Goal: Information Seeking & Learning: Learn about a topic

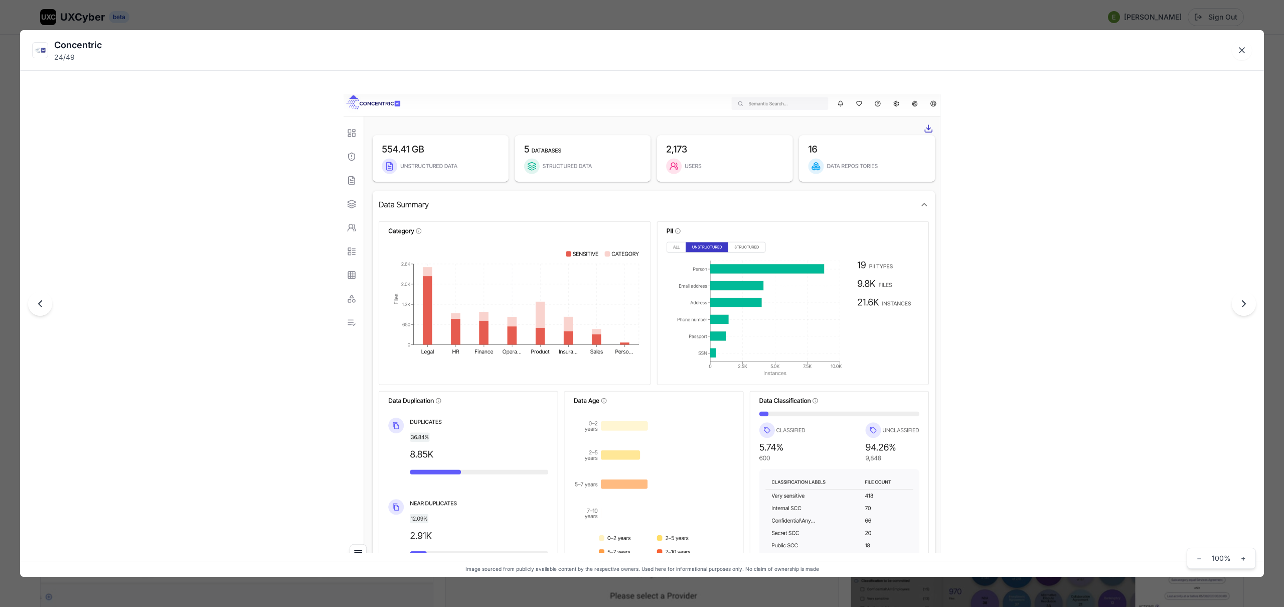
scroll to position [2242, 0]
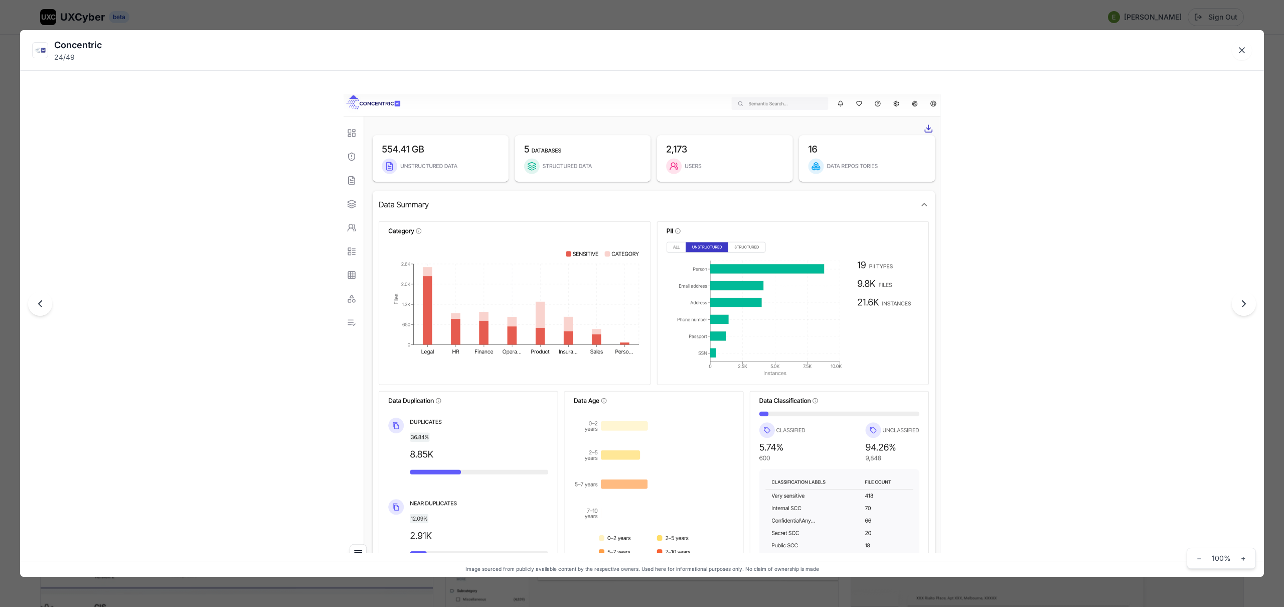
click at [559, 18] on div "Concentric 24 / 49 Image sourced from publicly available content by the respect…" at bounding box center [642, 303] width 1284 height 607
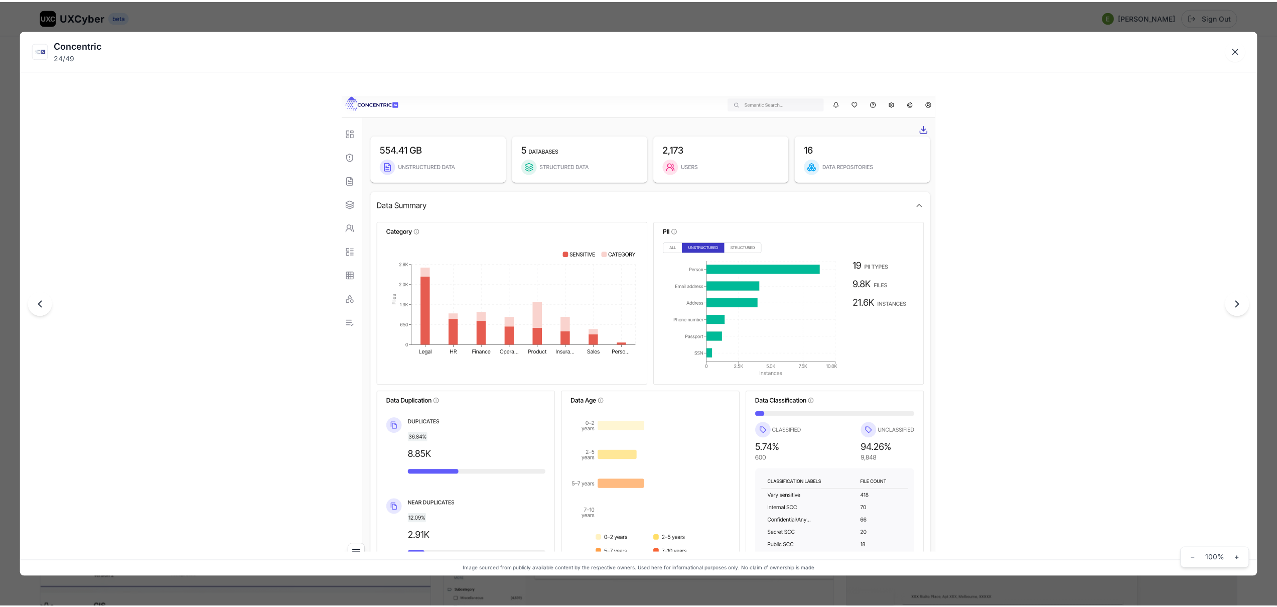
scroll to position [2231, 0]
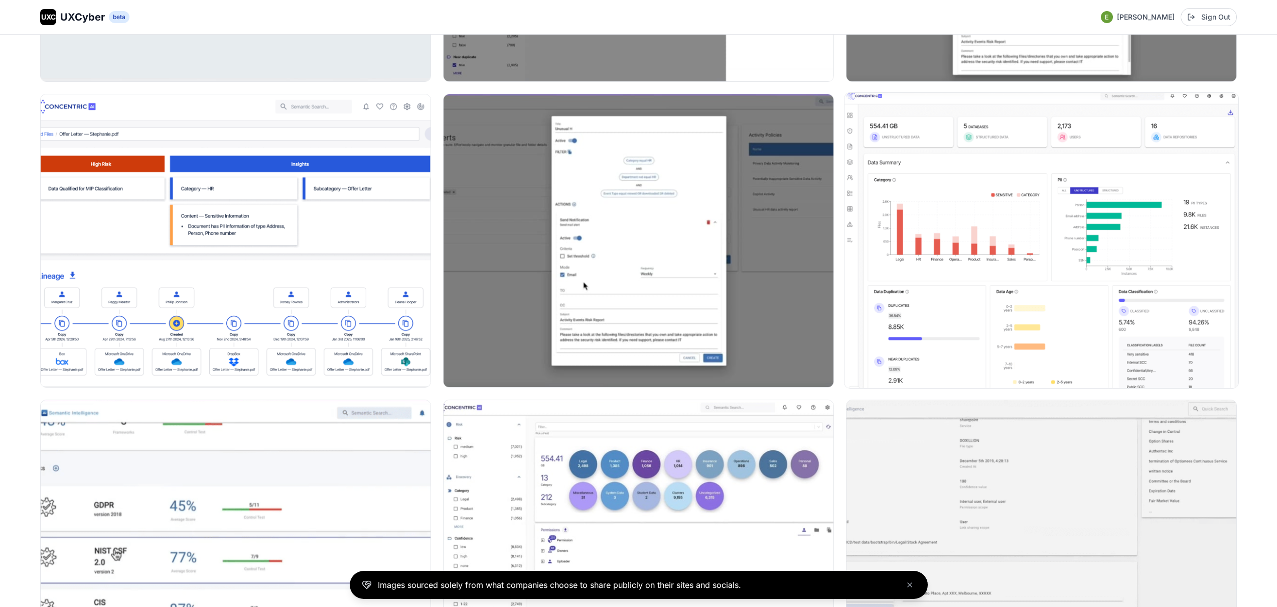
click at [1032, 210] on img at bounding box center [1041, 240] width 394 height 295
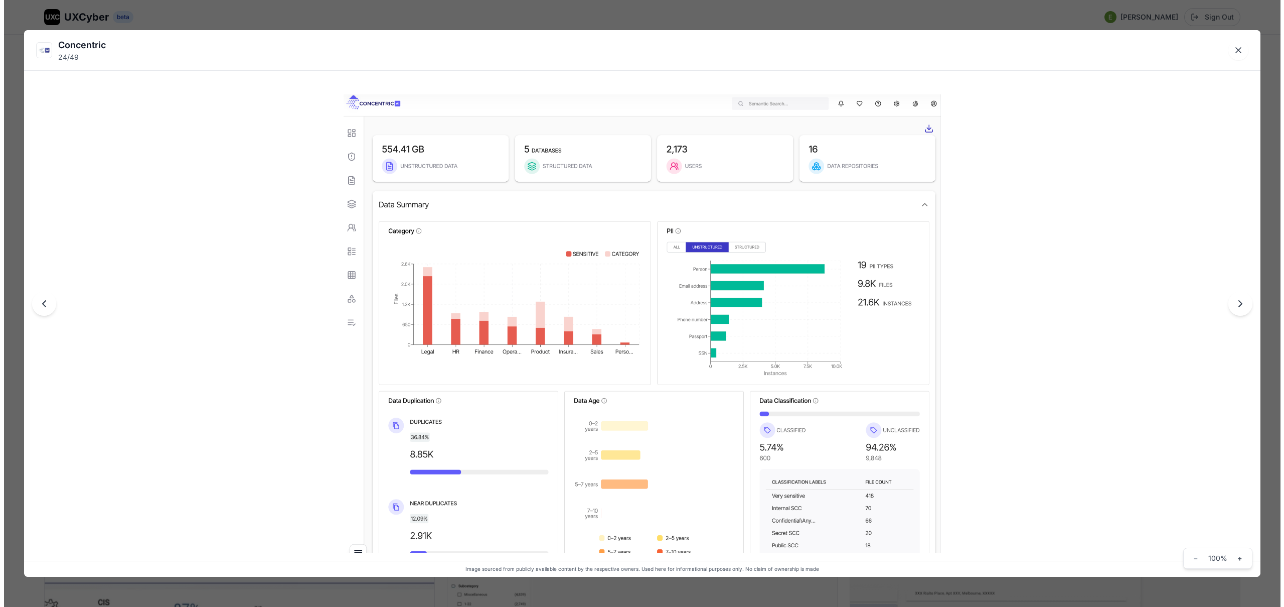
scroll to position [2242, 0]
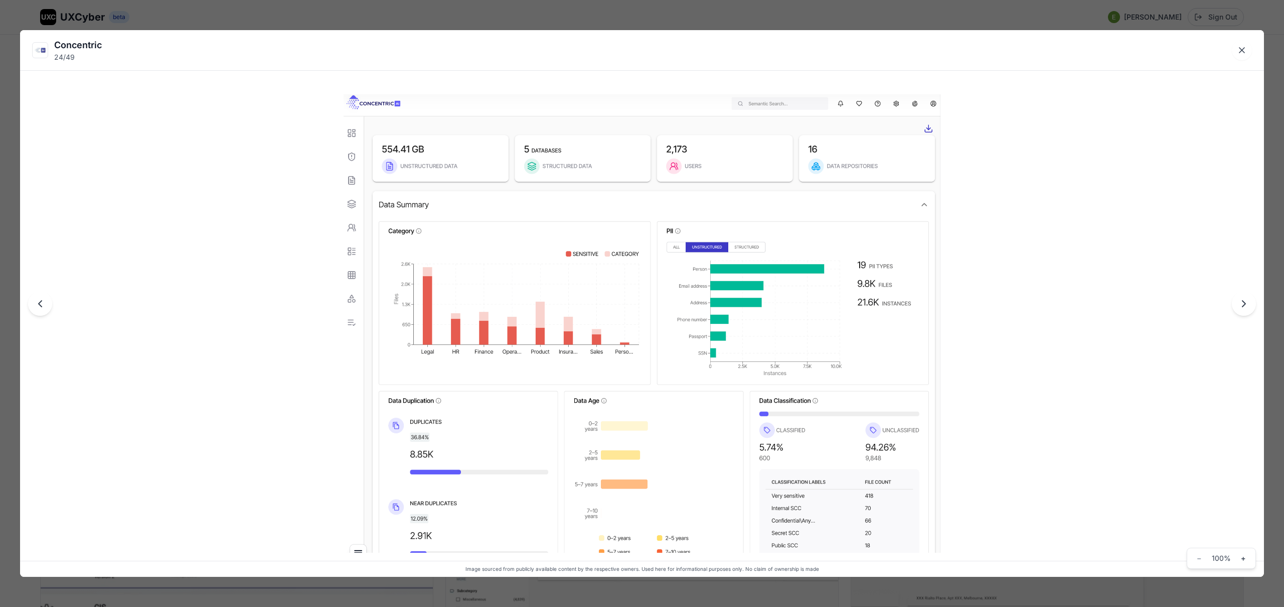
click at [1054, 30] on div "Concentric 24 / 49" at bounding box center [642, 50] width 1244 height 40
click at [1007, 18] on div "Concentric 24 / 49 Image sourced from publicly available content by the respect…" at bounding box center [642, 303] width 1284 height 607
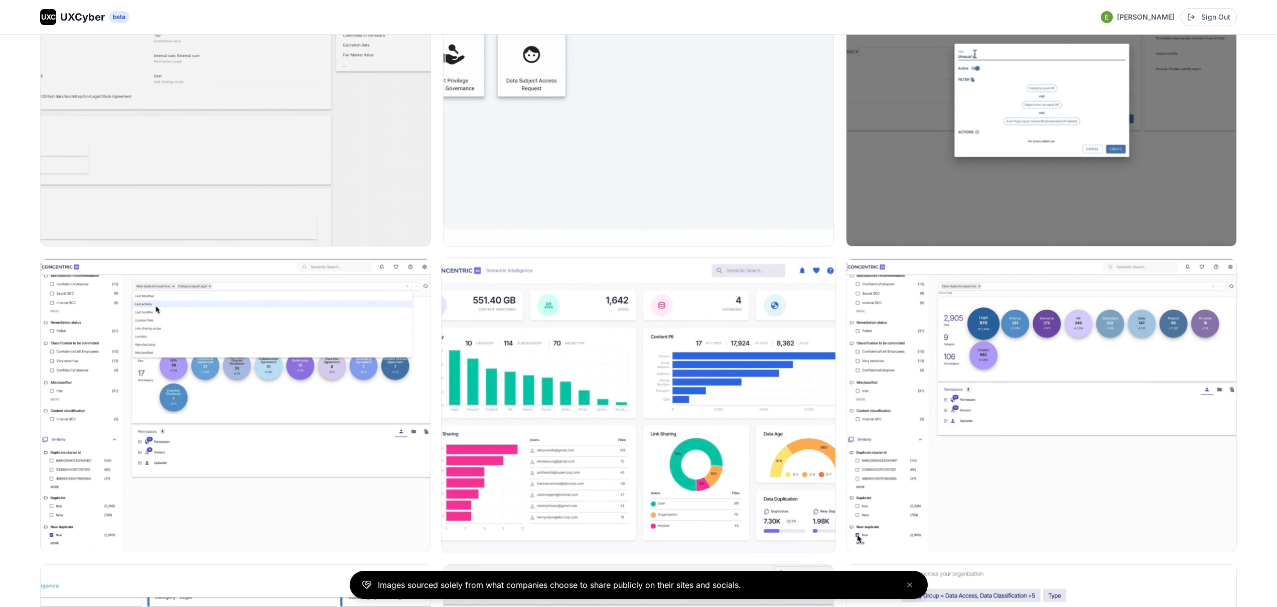
click at [719, 292] on img at bounding box center [639, 404] width 394 height 295
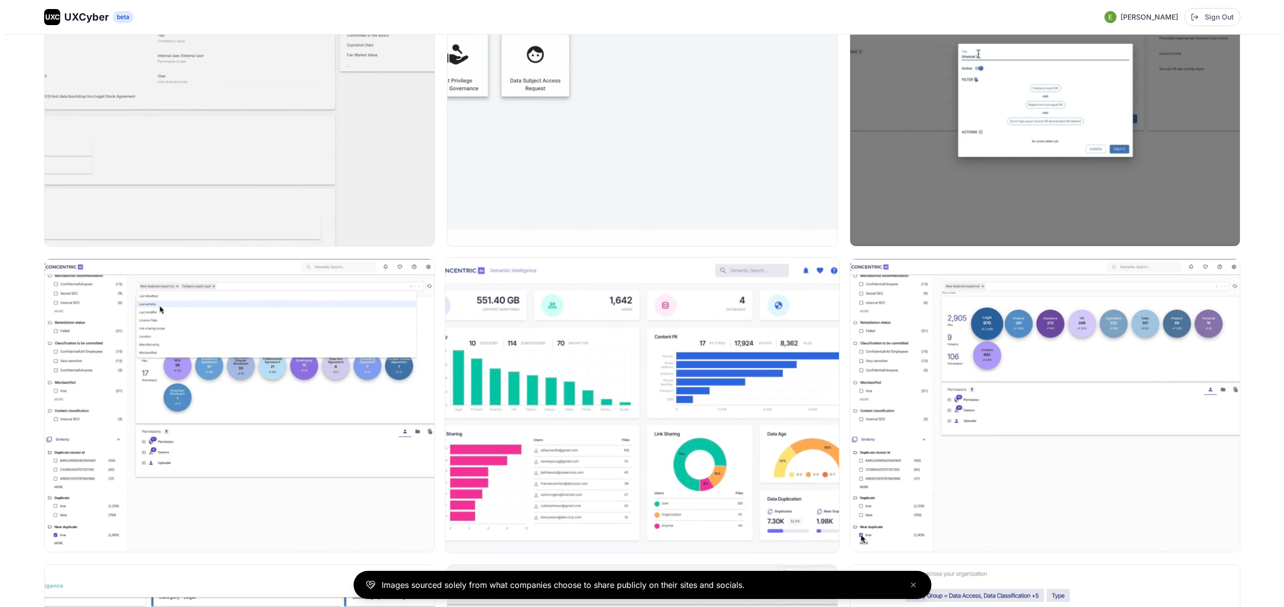
scroll to position [3306, 0]
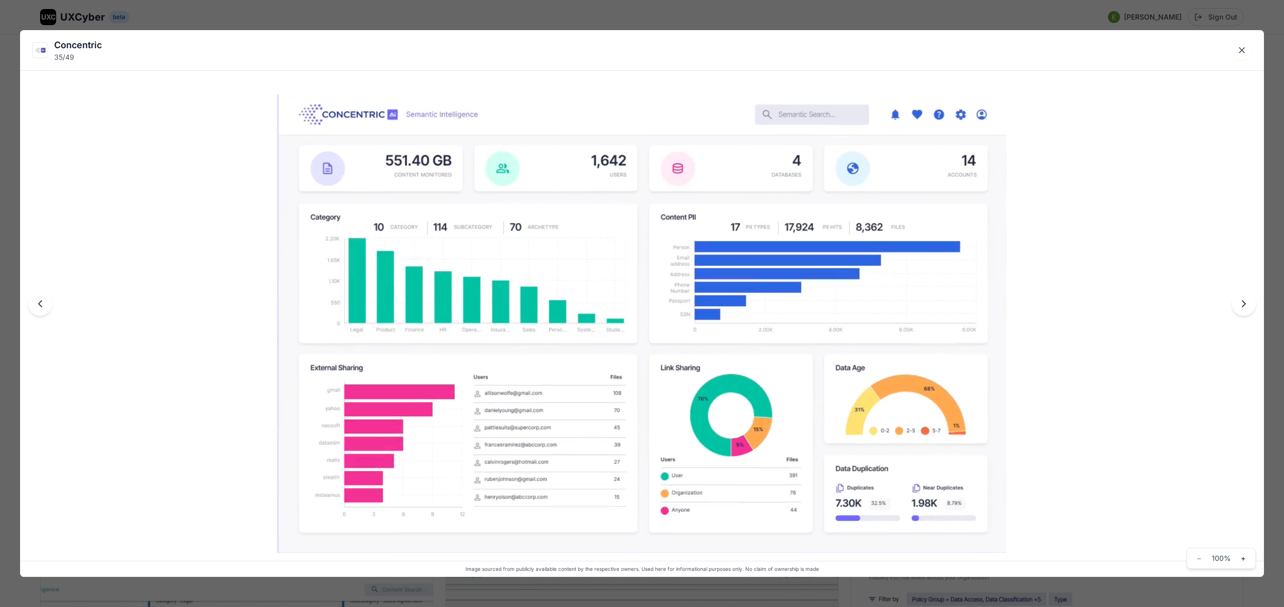
drag, startPoint x: 693, startPoint y: 20, endPoint x: 692, endPoint y: 28, distance: 8.6
click at [692, 20] on div "Concentric 35 / 49 Image sourced from publicly available content by the respect…" at bounding box center [642, 303] width 1284 height 607
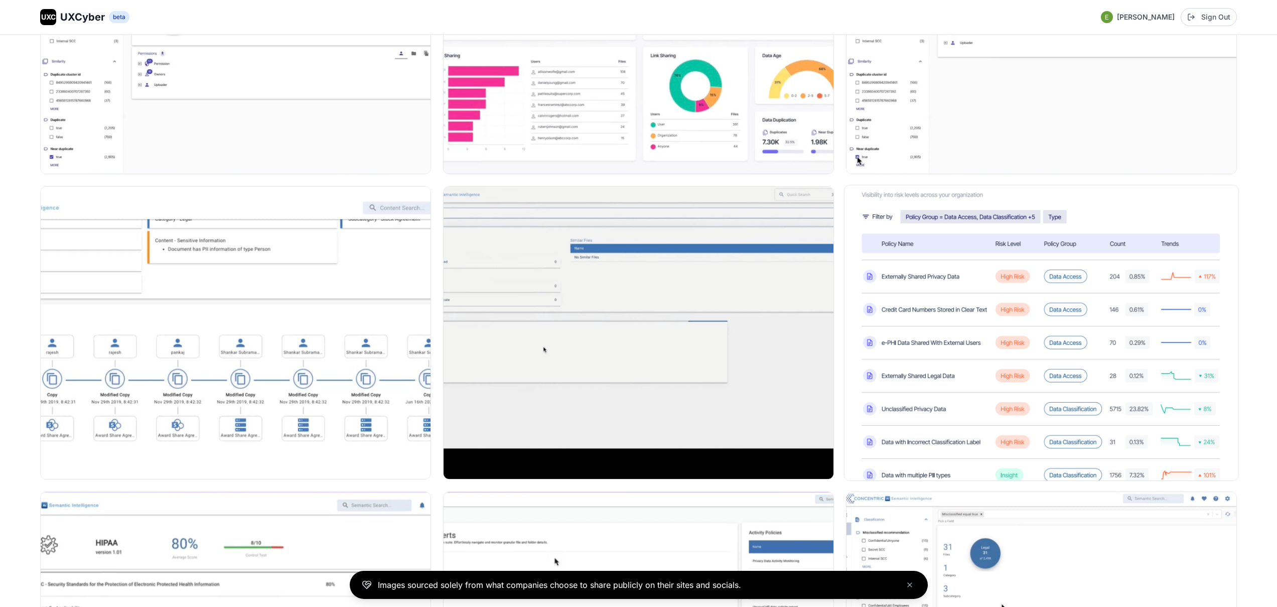
click at [979, 326] on img at bounding box center [1041, 332] width 394 height 295
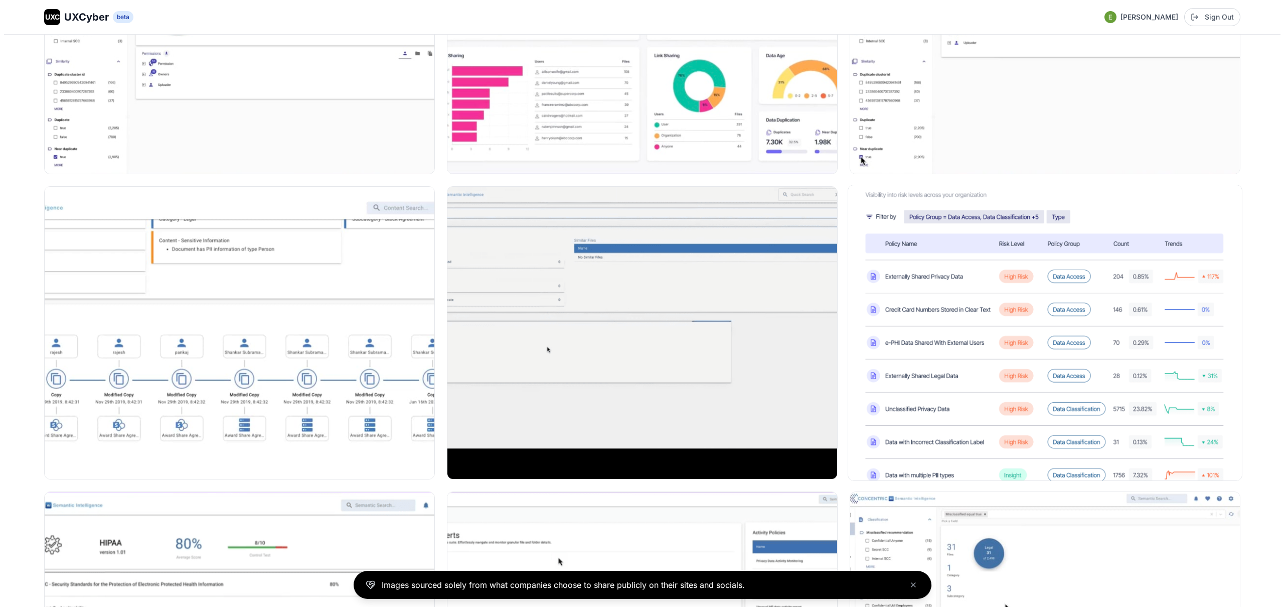
scroll to position [3686, 0]
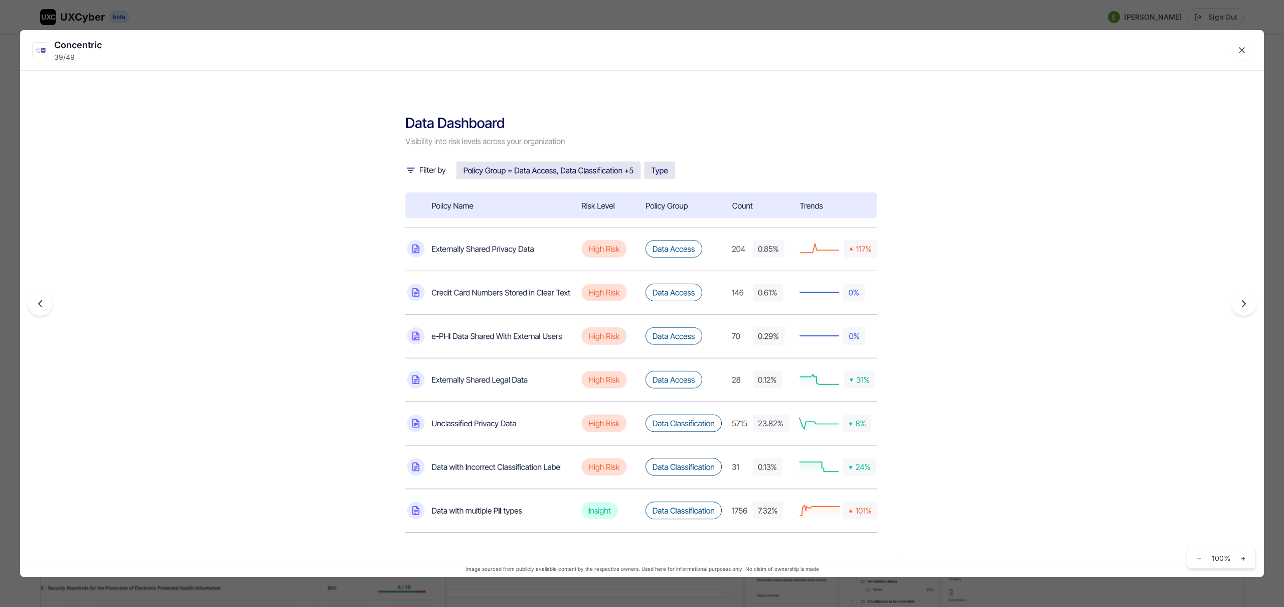
click at [711, 17] on div "Concentric 39 / 49 Image sourced from publicly available content by the respect…" at bounding box center [642, 303] width 1284 height 607
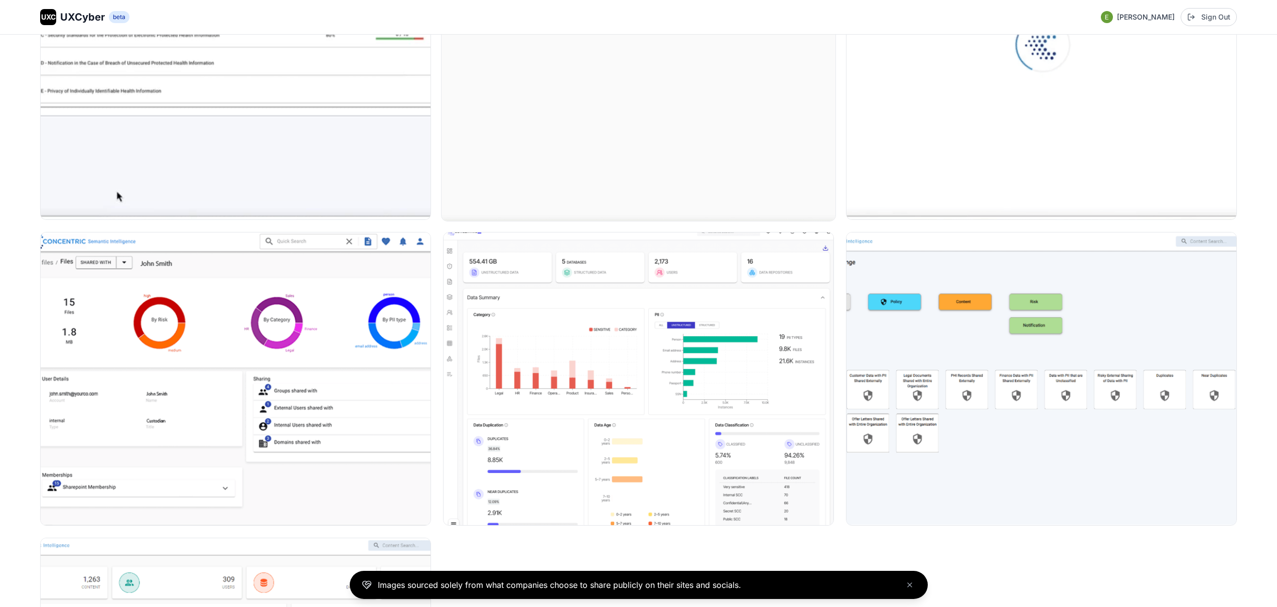
scroll to position [4541, 0]
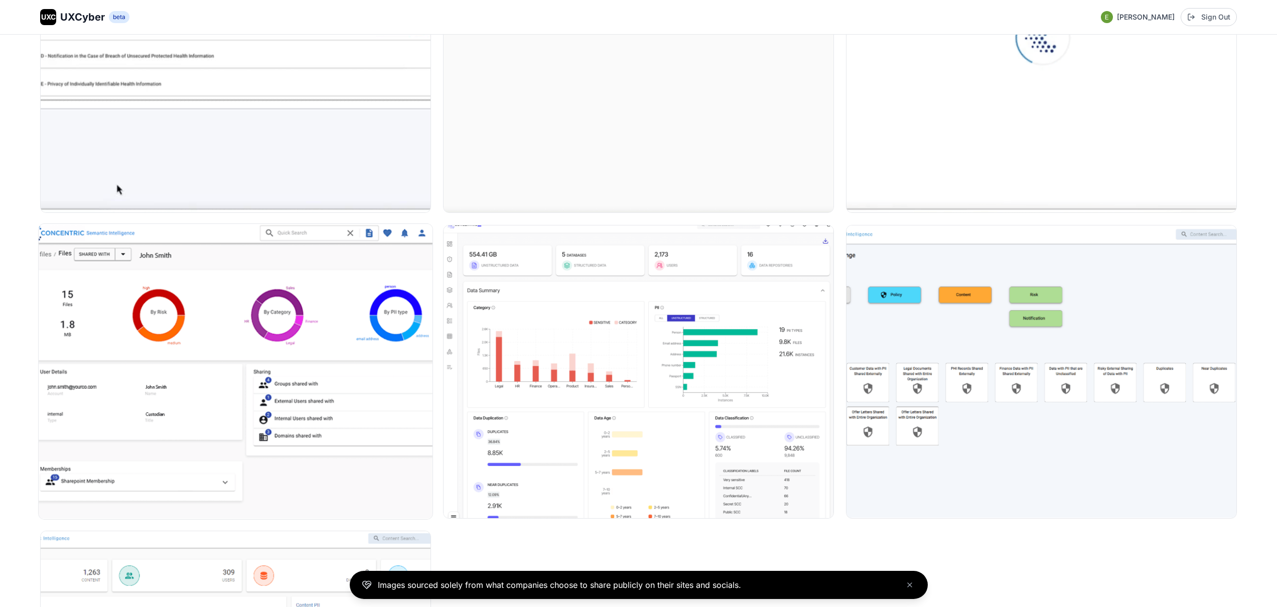
click at [267, 356] on img at bounding box center [236, 371] width 394 height 295
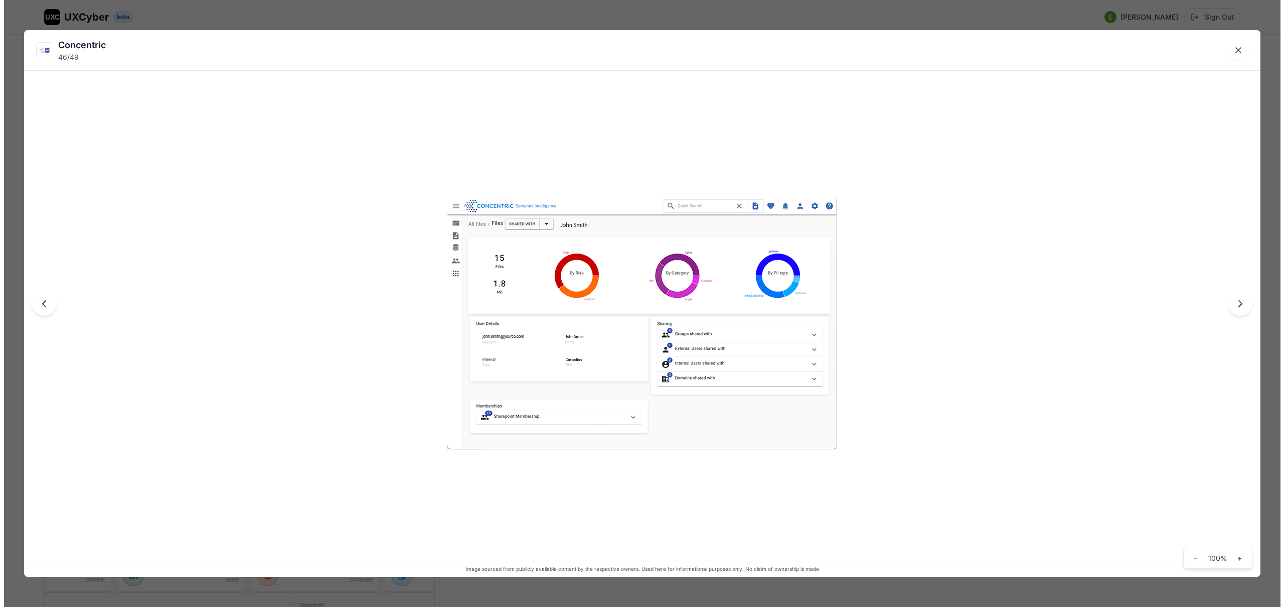
scroll to position [4568, 0]
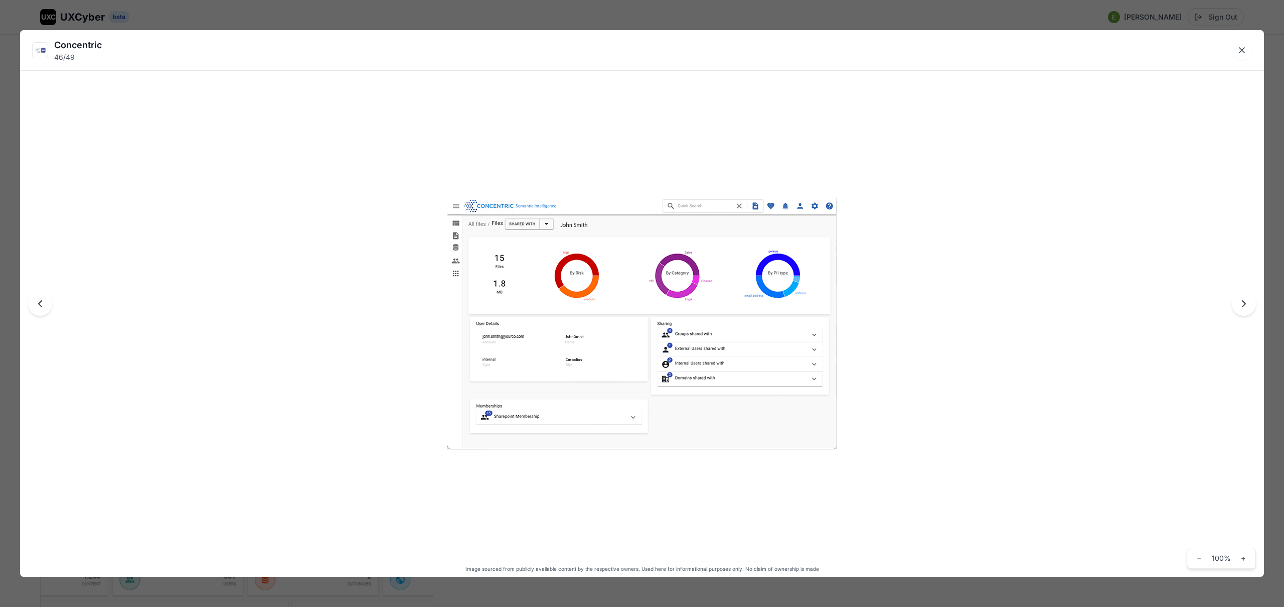
click at [560, 321] on img at bounding box center [643, 323] width 390 height 251
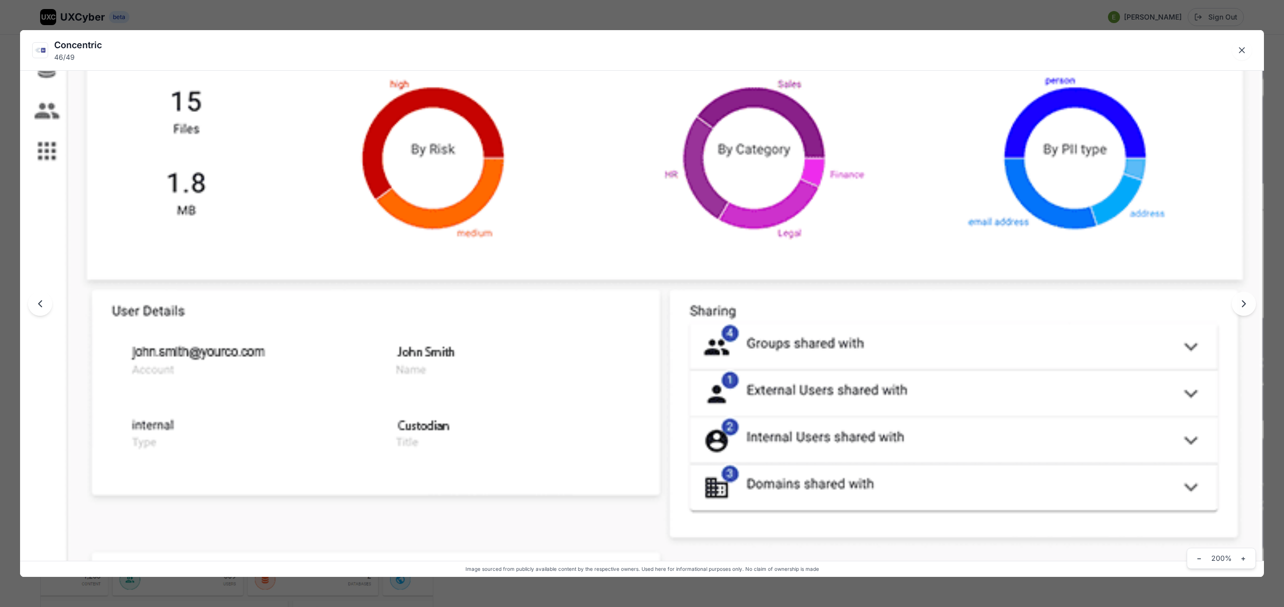
click at [560, 321] on img at bounding box center [642, 311] width 1244 height 801
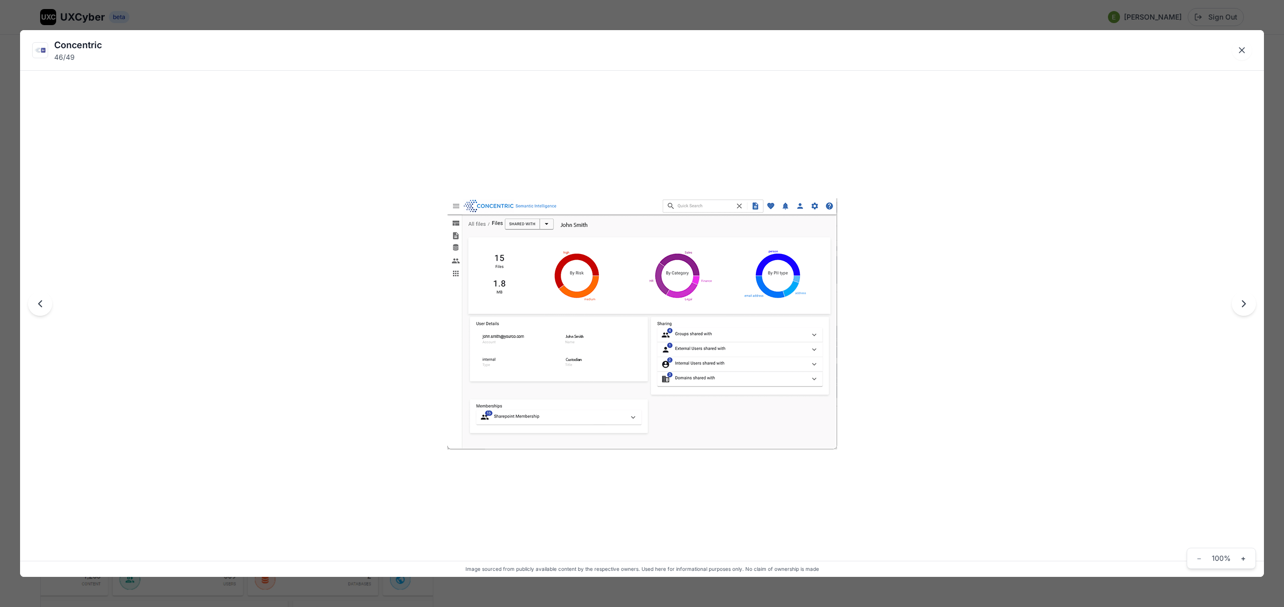
click at [640, 24] on div "Concentric 46 / 49 Image sourced from publicly available content by the respect…" at bounding box center [642, 303] width 1284 height 607
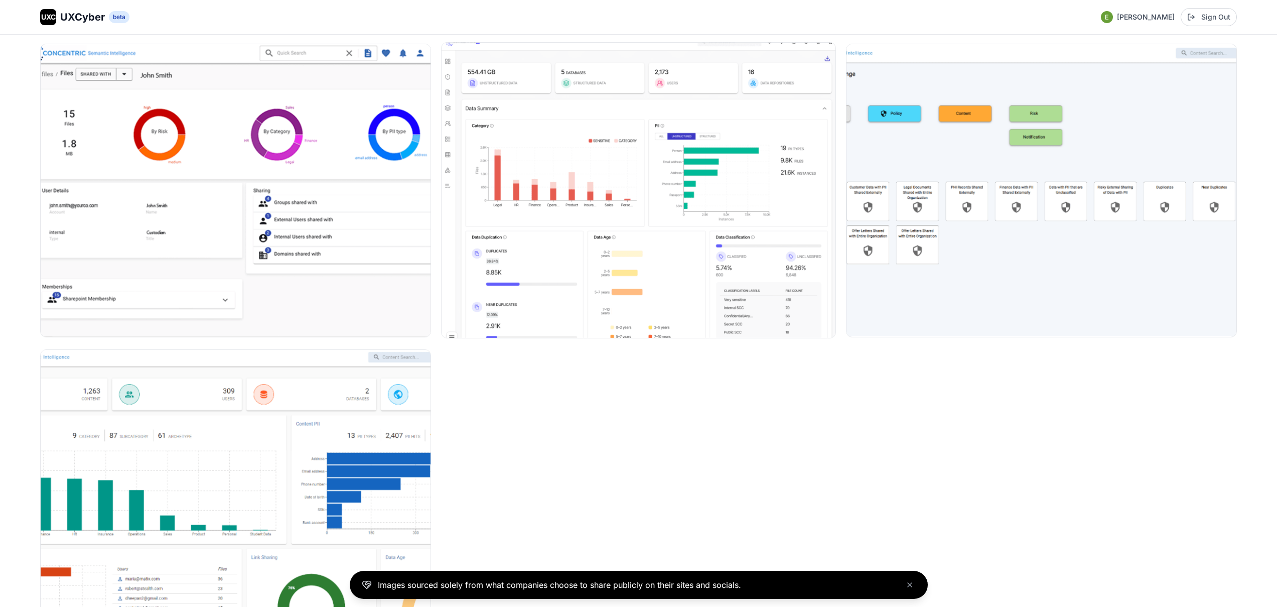
scroll to position [4817, 0]
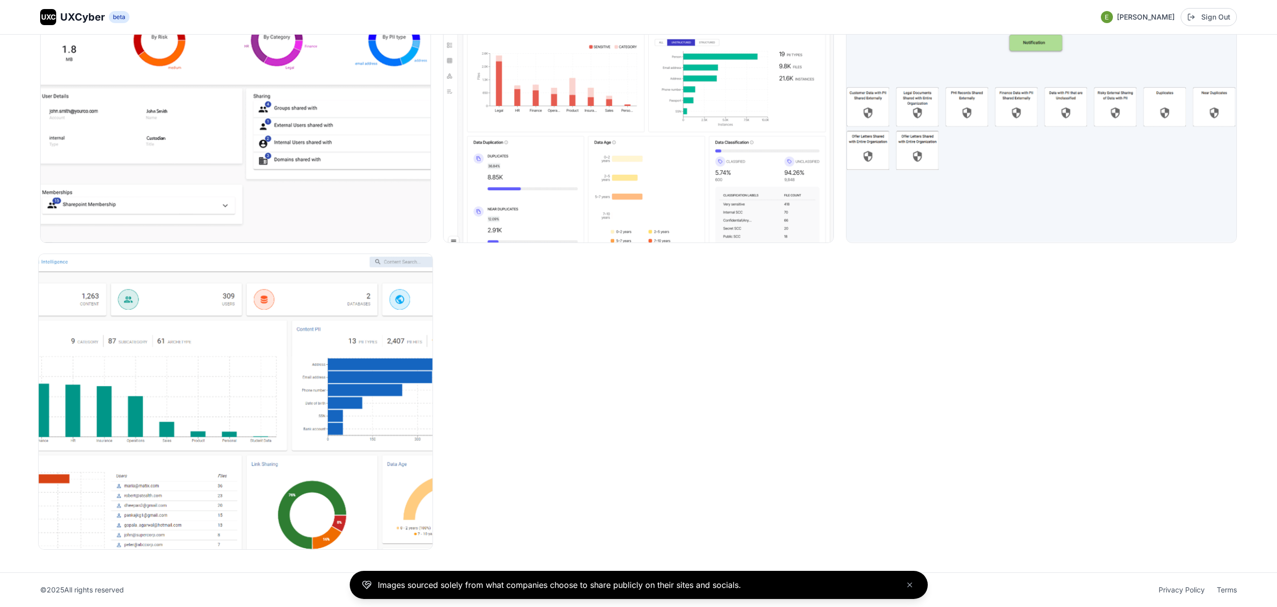
click at [396, 326] on img at bounding box center [236, 401] width 394 height 295
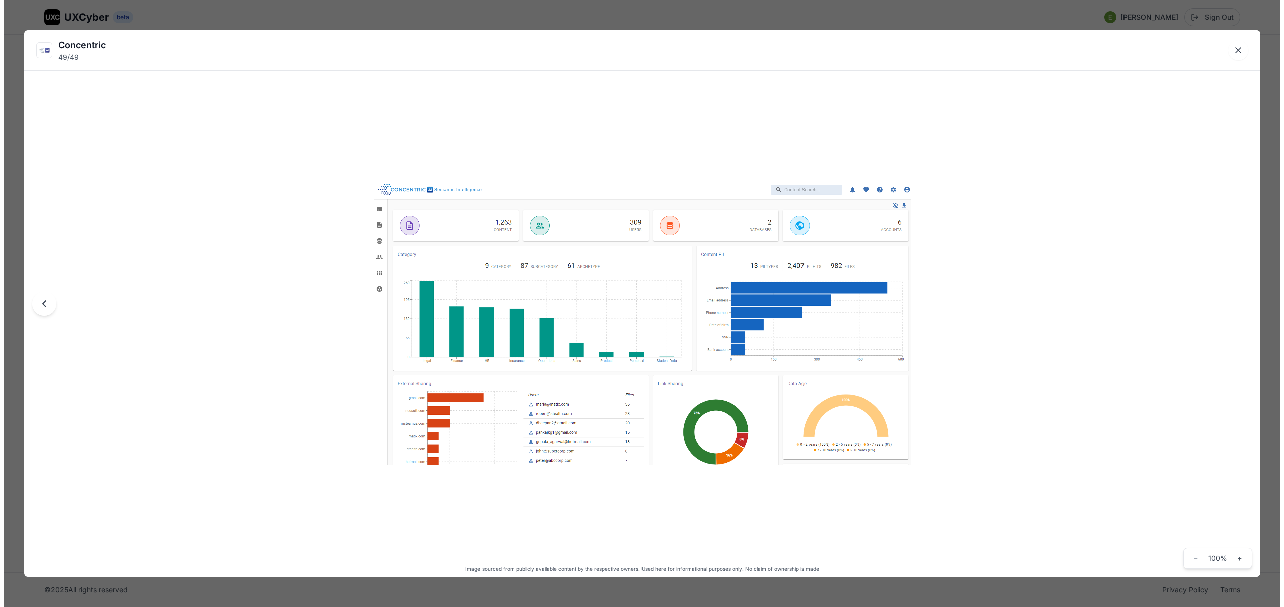
scroll to position [4845, 0]
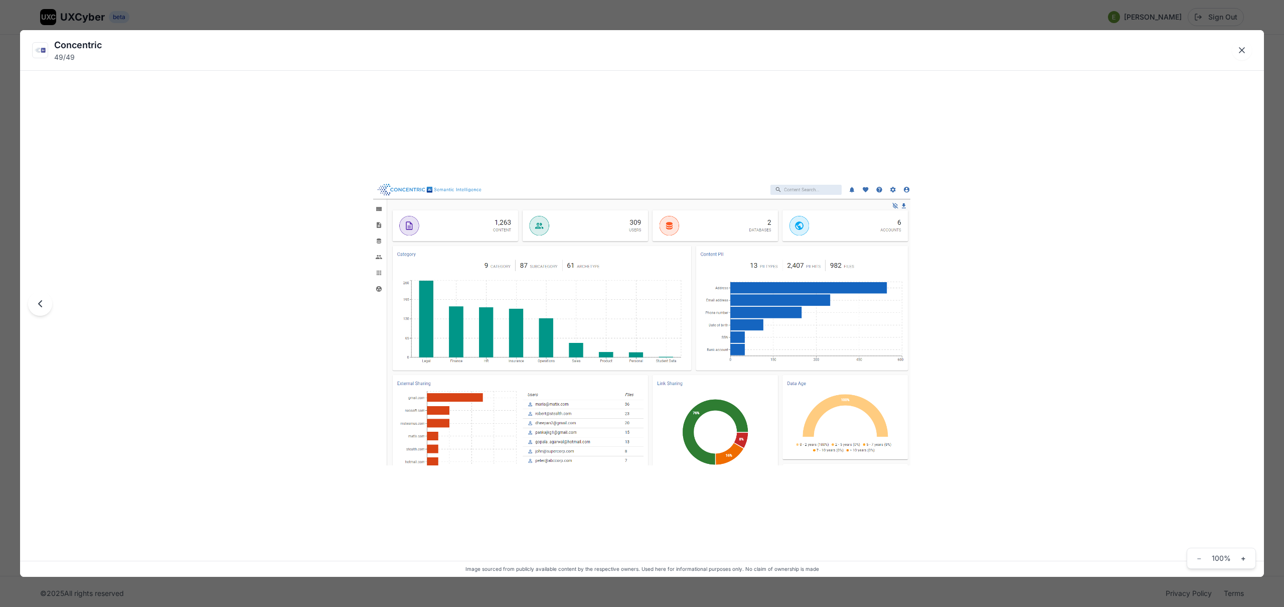
click at [520, 339] on img at bounding box center [642, 323] width 538 height 283
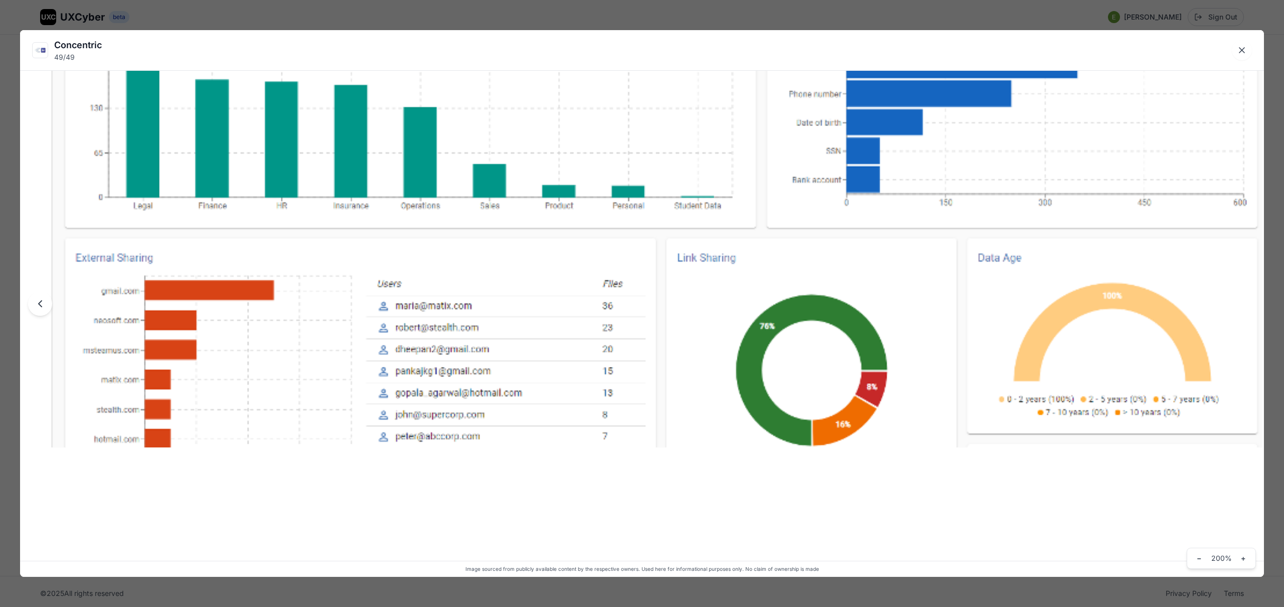
click at [520, 339] on img at bounding box center [642, 119] width 1244 height 655
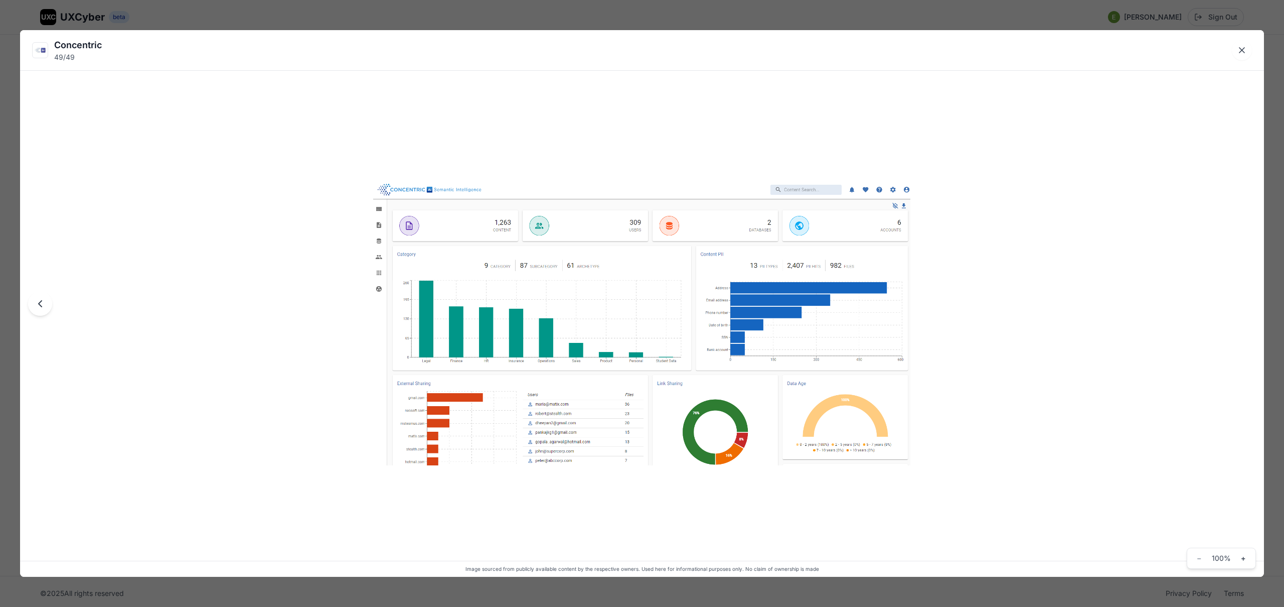
click at [704, 21] on div "Concentric 49 / 49 Image sourced from publicly available content by the respect…" at bounding box center [642, 303] width 1284 height 607
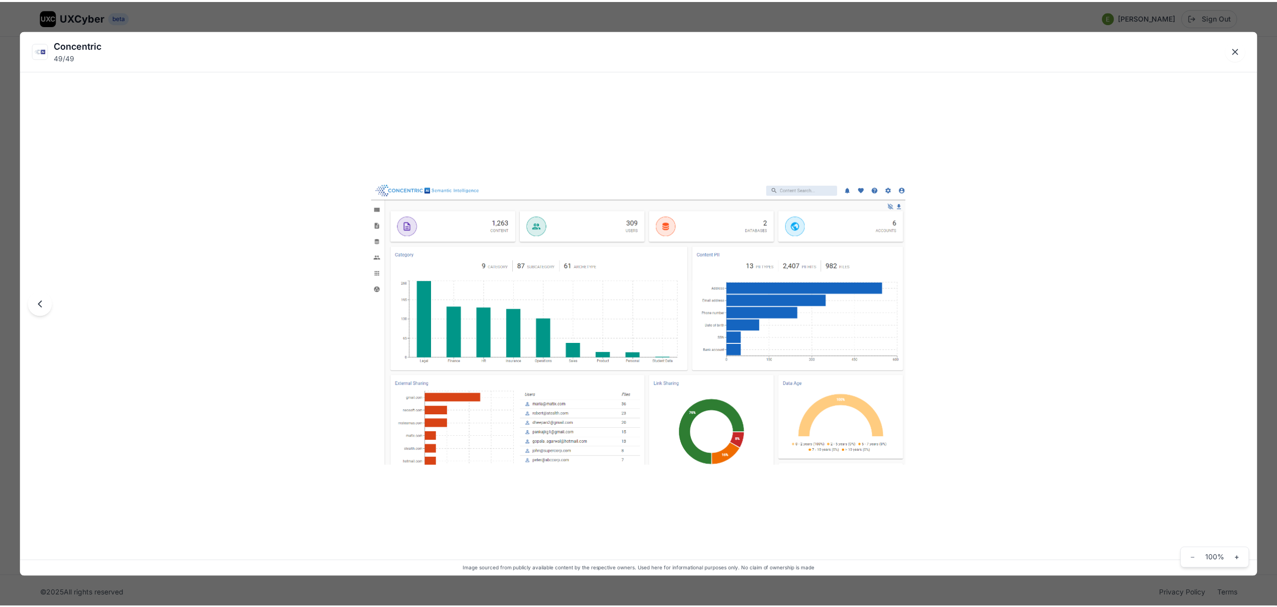
scroll to position [4817, 0]
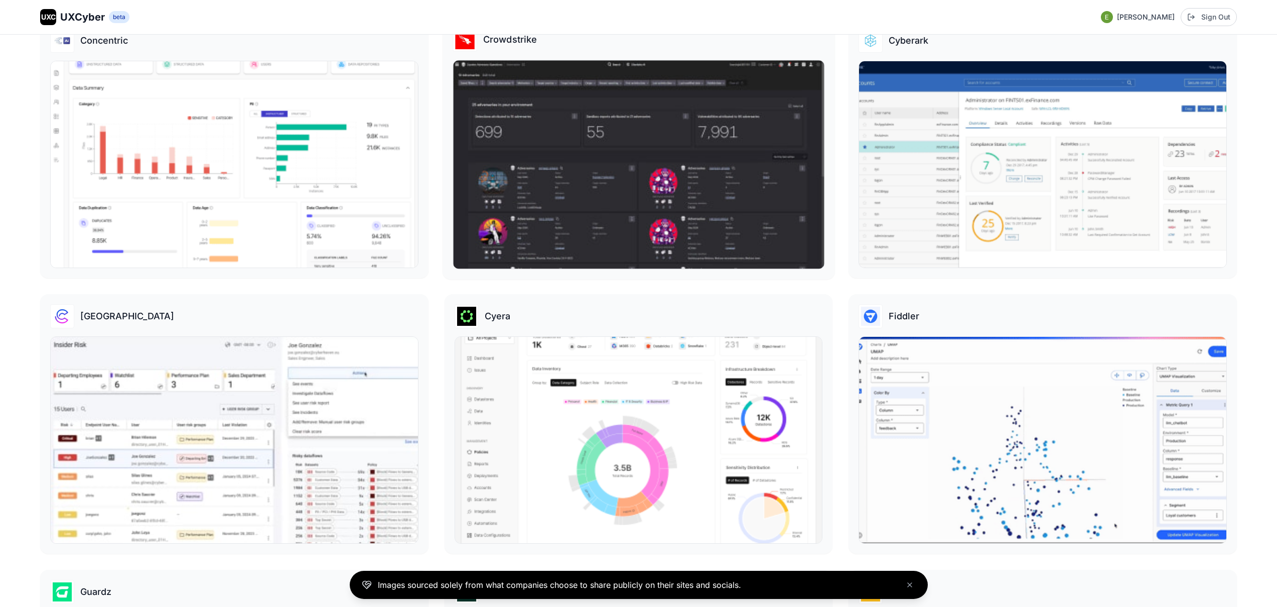
scroll to position [575, 0]
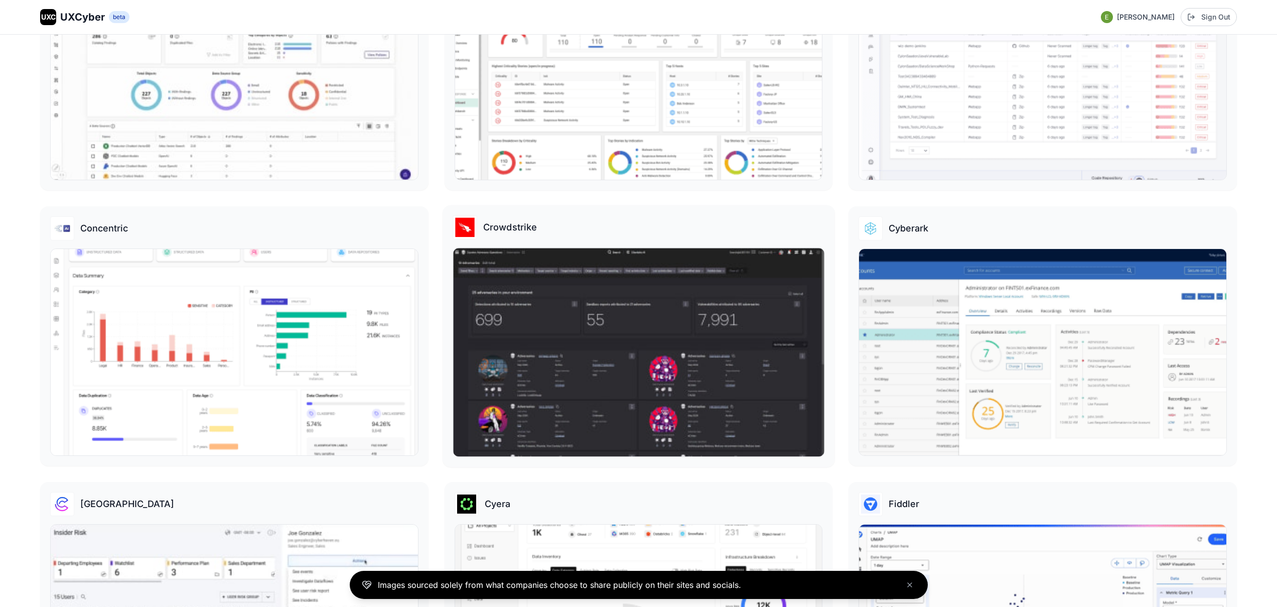
click at [662, 332] on img at bounding box center [638, 352] width 371 height 208
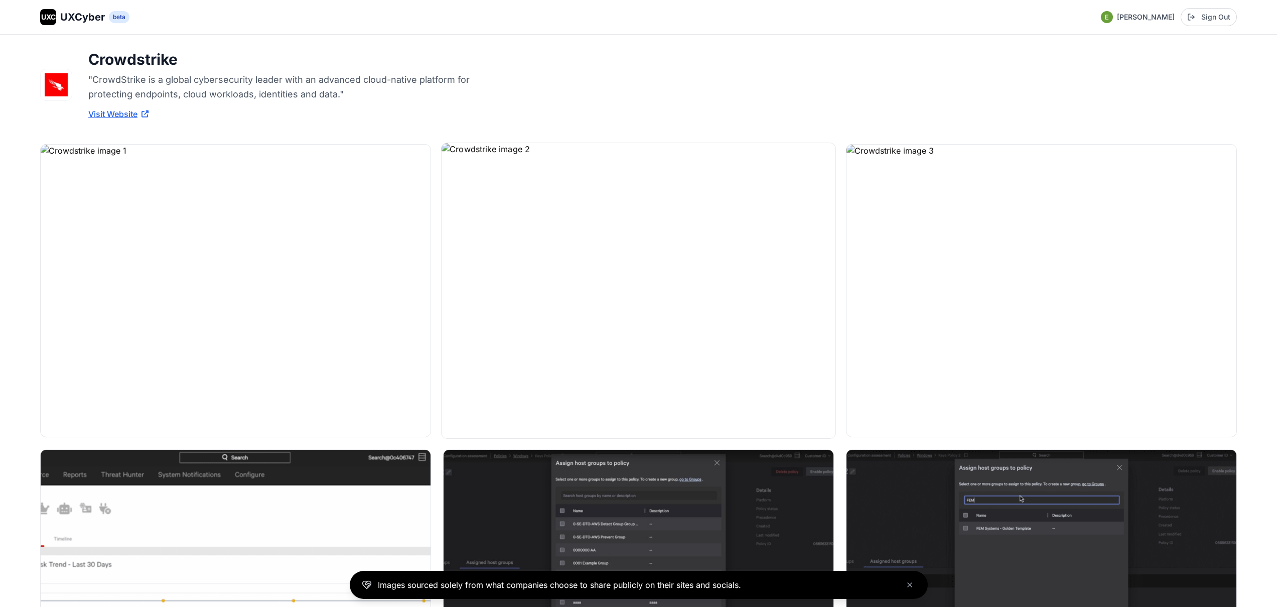
scroll to position [54, 0]
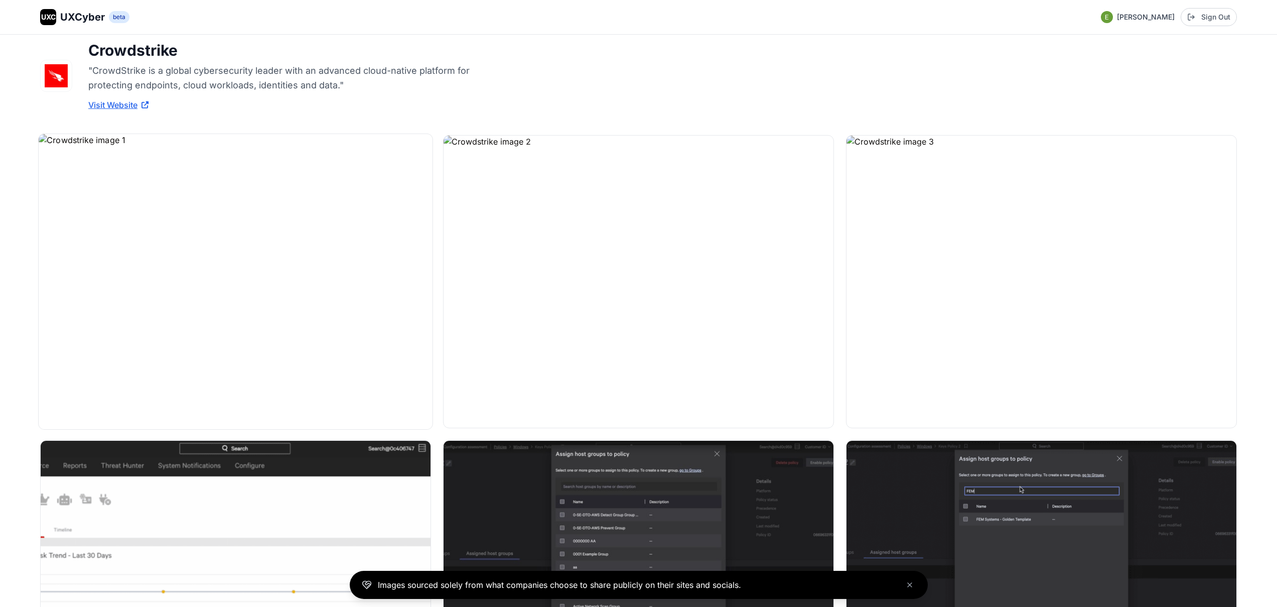
click at [267, 208] on img at bounding box center [236, 281] width 394 height 295
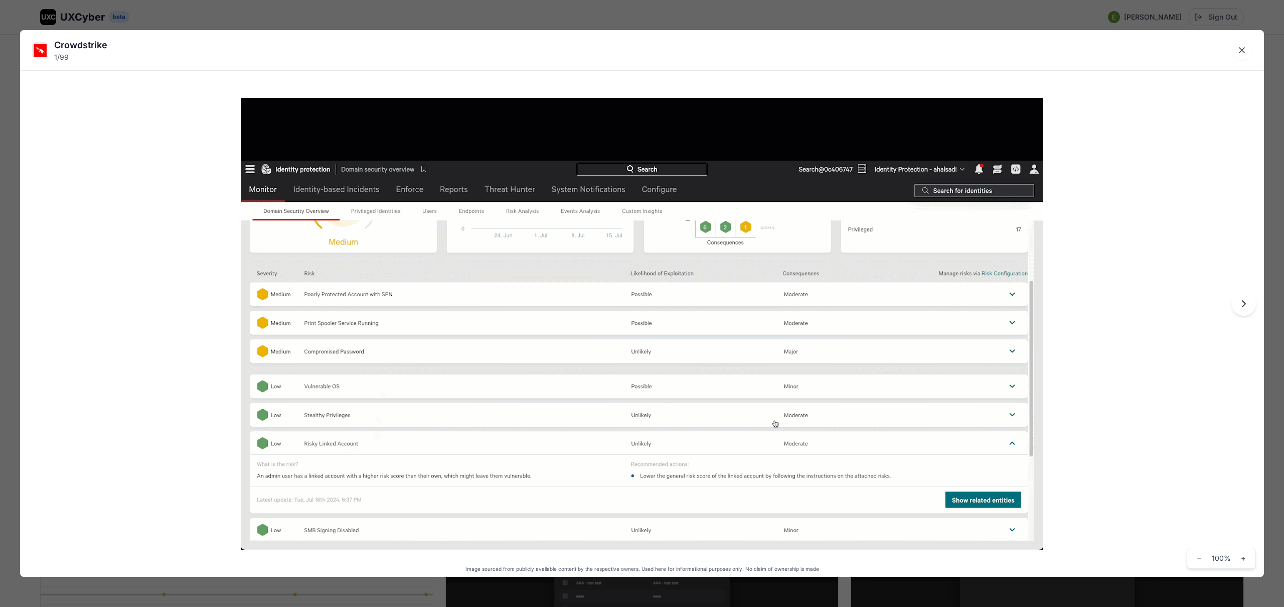
click at [310, 15] on div "Crowdstrike 1 / 99 Image sourced from publicly available content by the respect…" at bounding box center [642, 303] width 1284 height 607
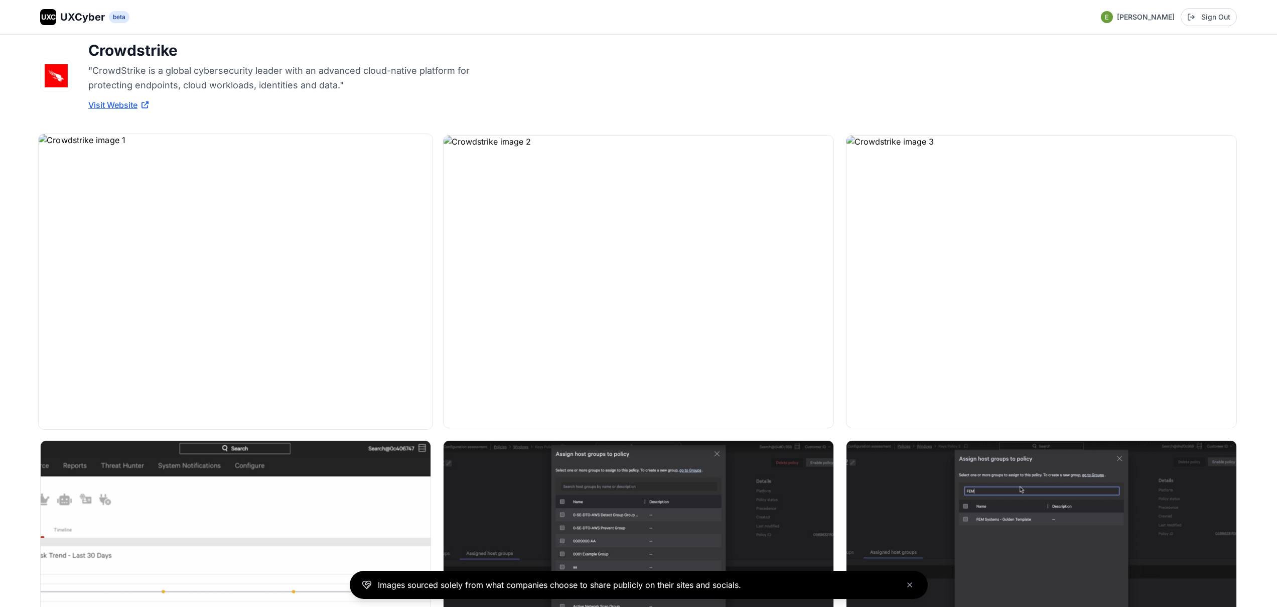
click at [306, 269] on img at bounding box center [236, 281] width 394 height 295
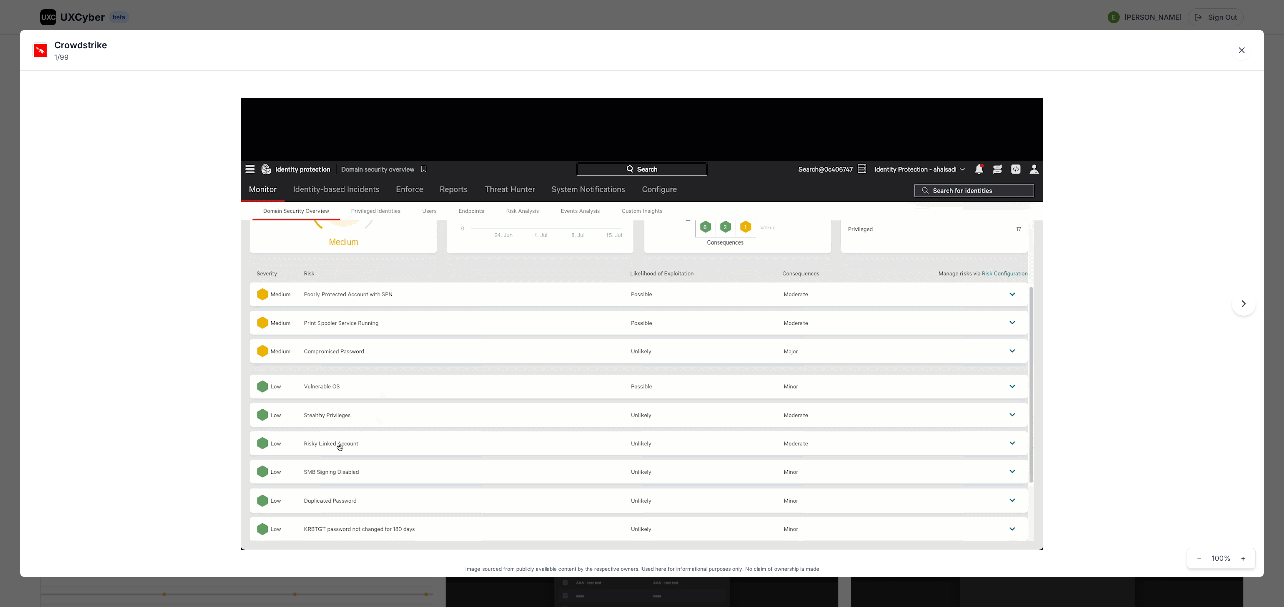
click at [1243, 307] on icon "Next image" at bounding box center [1244, 304] width 12 height 12
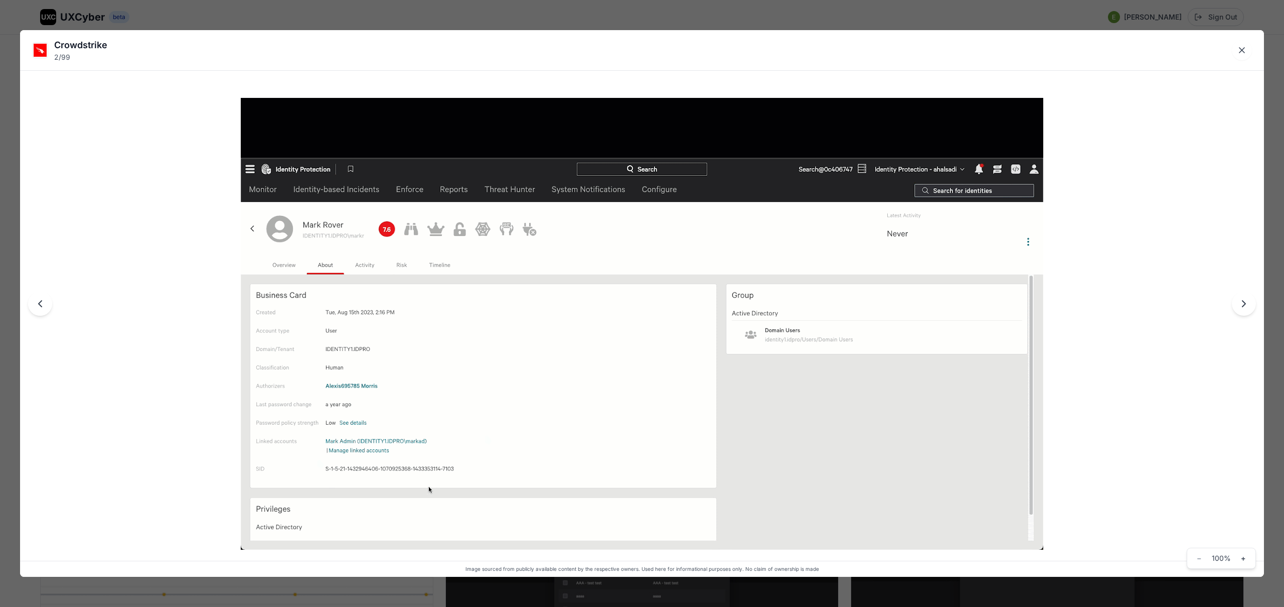
click at [1243, 307] on icon "Next image" at bounding box center [1244, 304] width 12 height 12
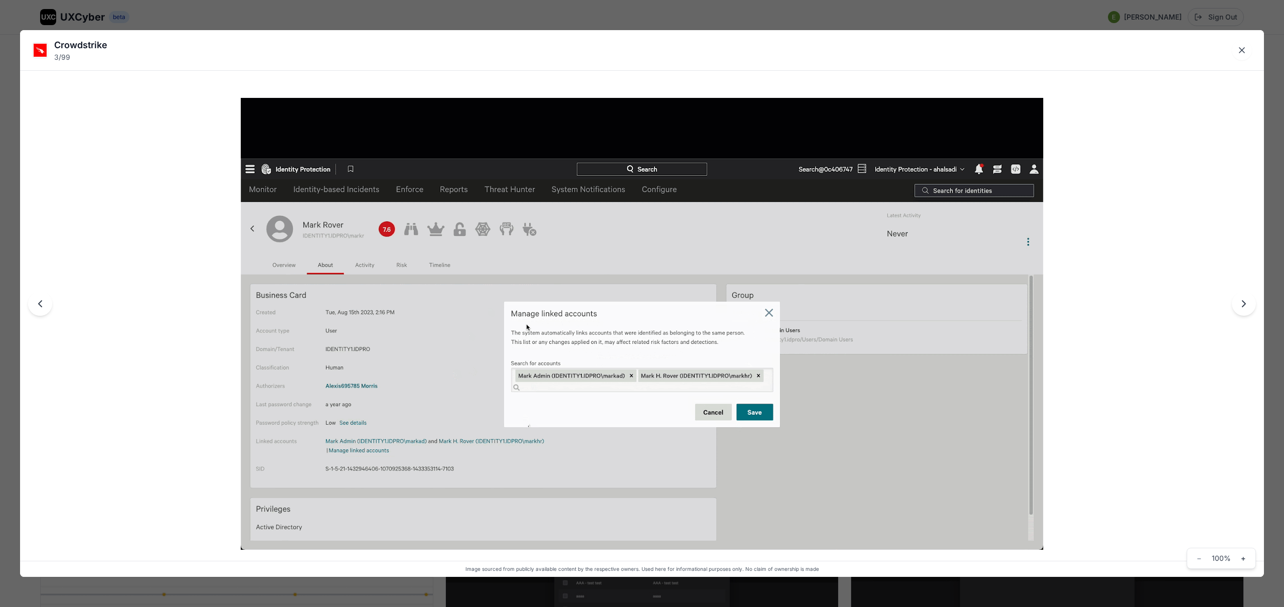
click at [1243, 307] on icon "Next image" at bounding box center [1244, 304] width 12 height 12
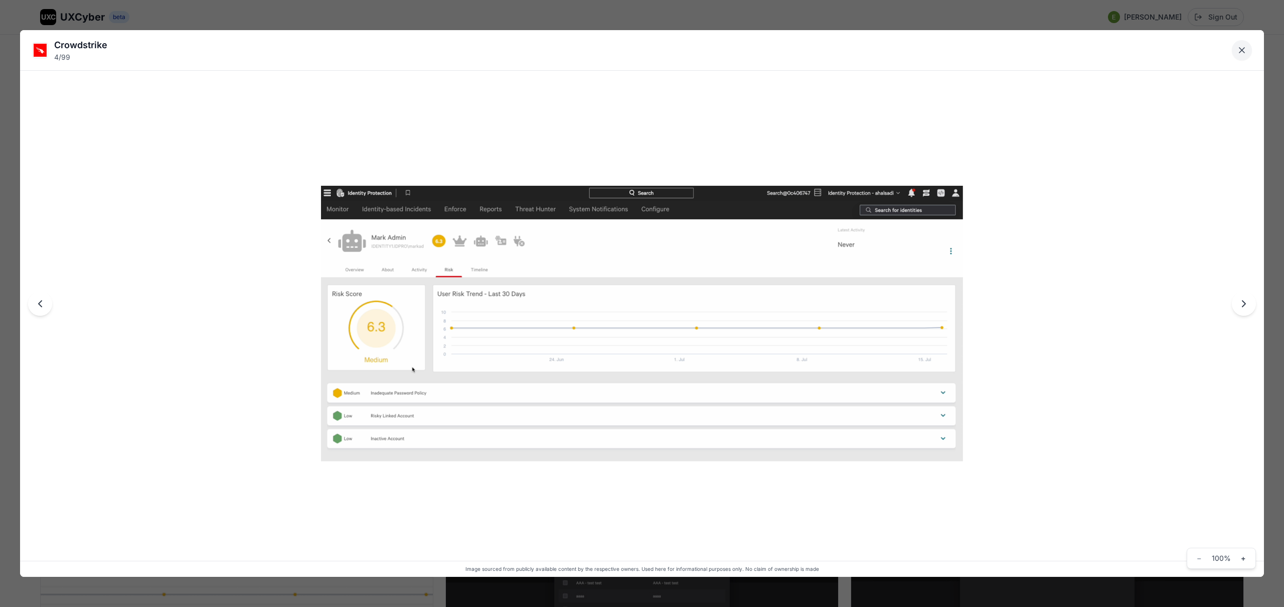
click at [1245, 49] on icon "Close lightbox" at bounding box center [1242, 50] width 10 height 10
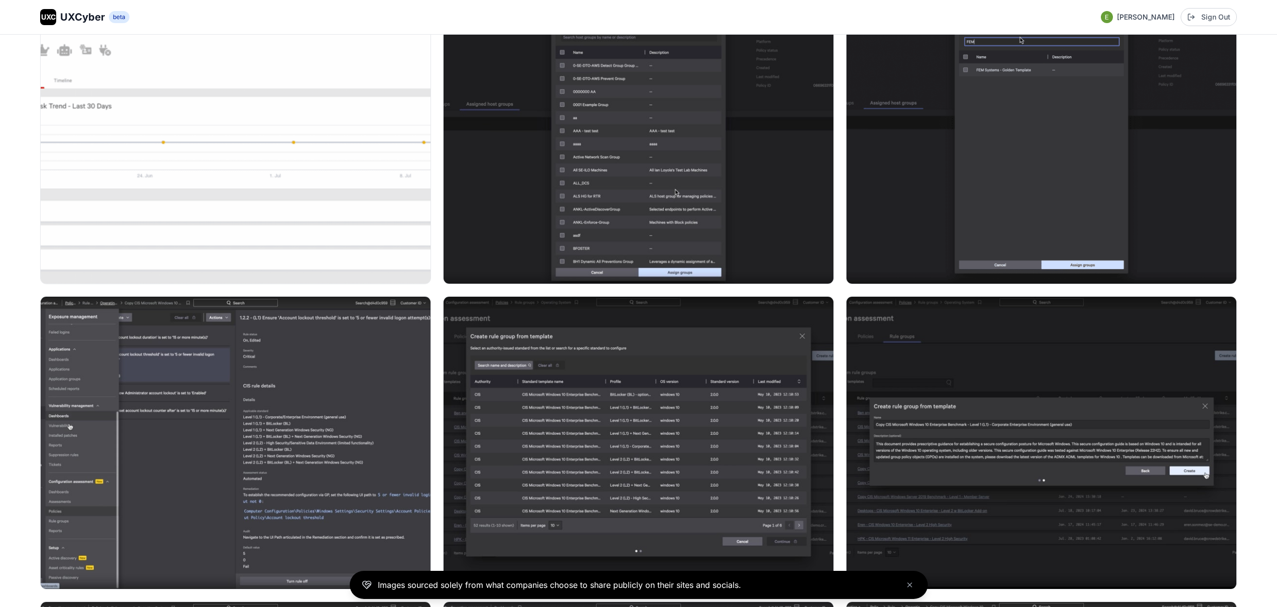
scroll to position [507, 0]
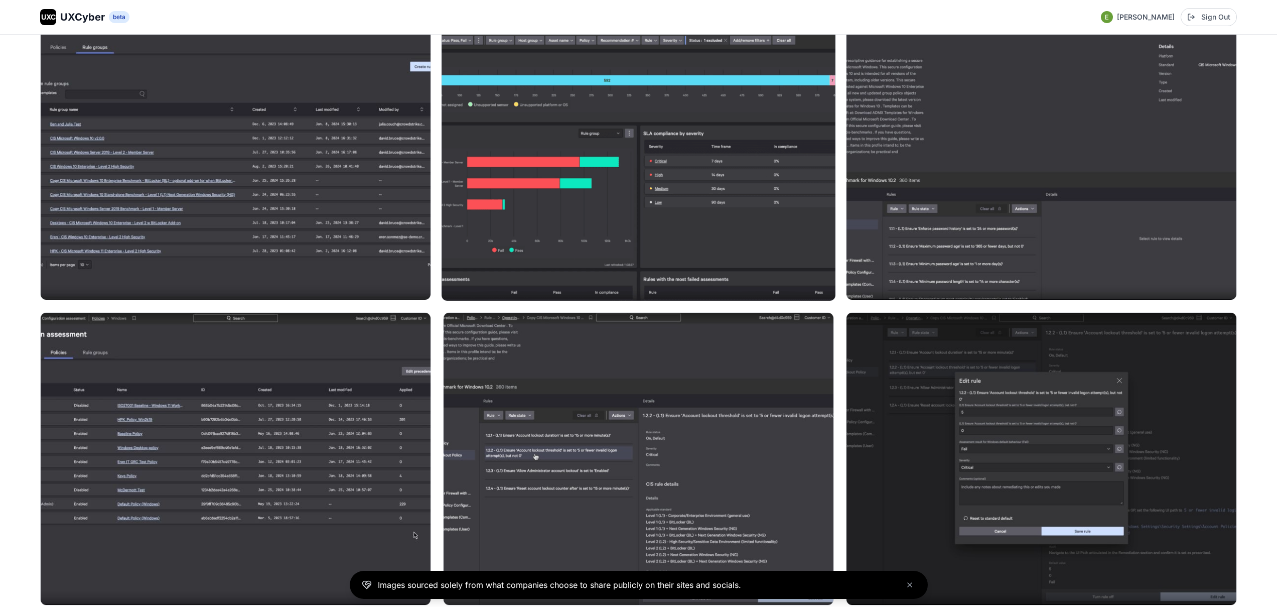
click at [567, 213] on img at bounding box center [639, 153] width 394 height 295
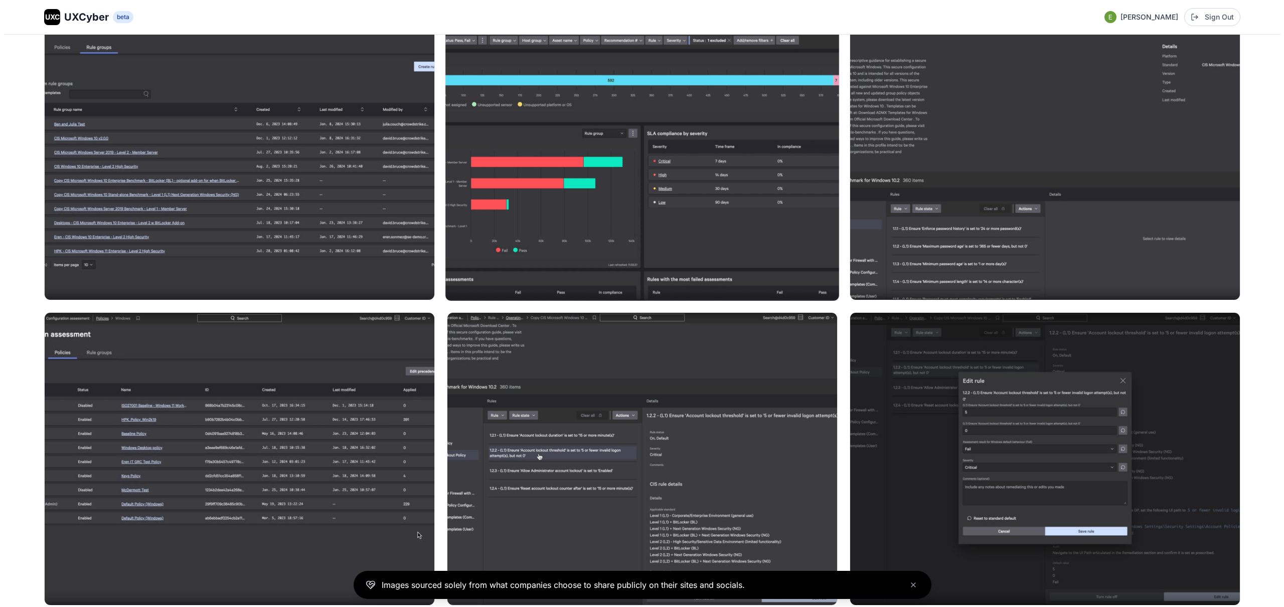
scroll to position [1103, 0]
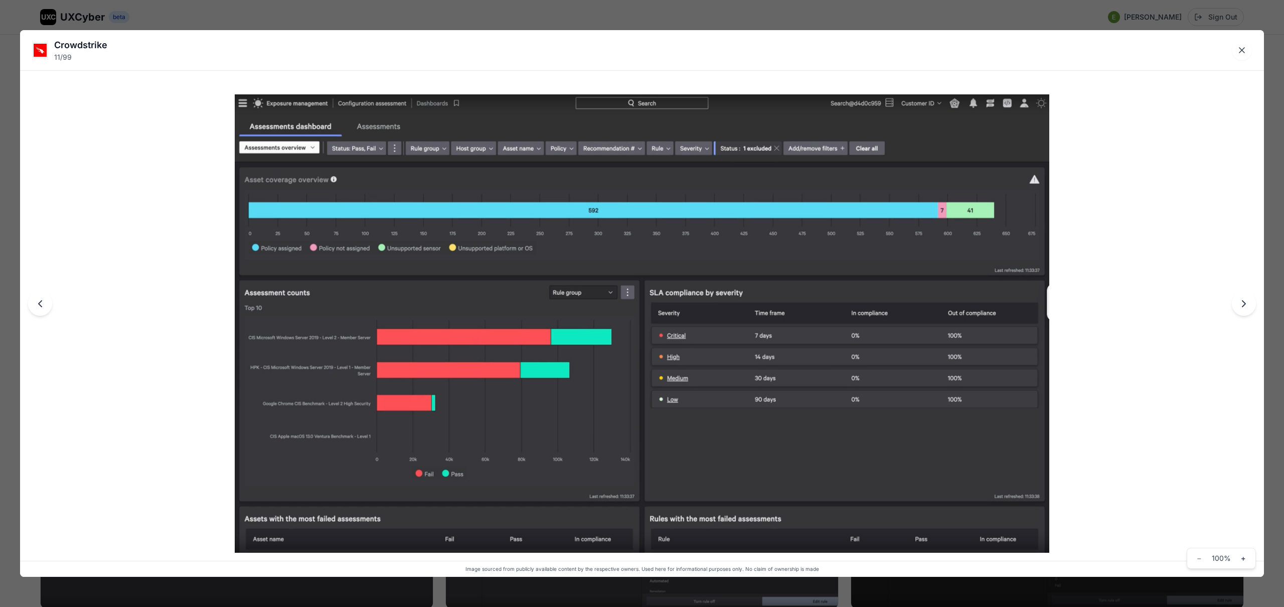
click at [468, 18] on div "Crowdstrike 11 / 99 Image sourced from publicly available content by the respec…" at bounding box center [642, 303] width 1284 height 607
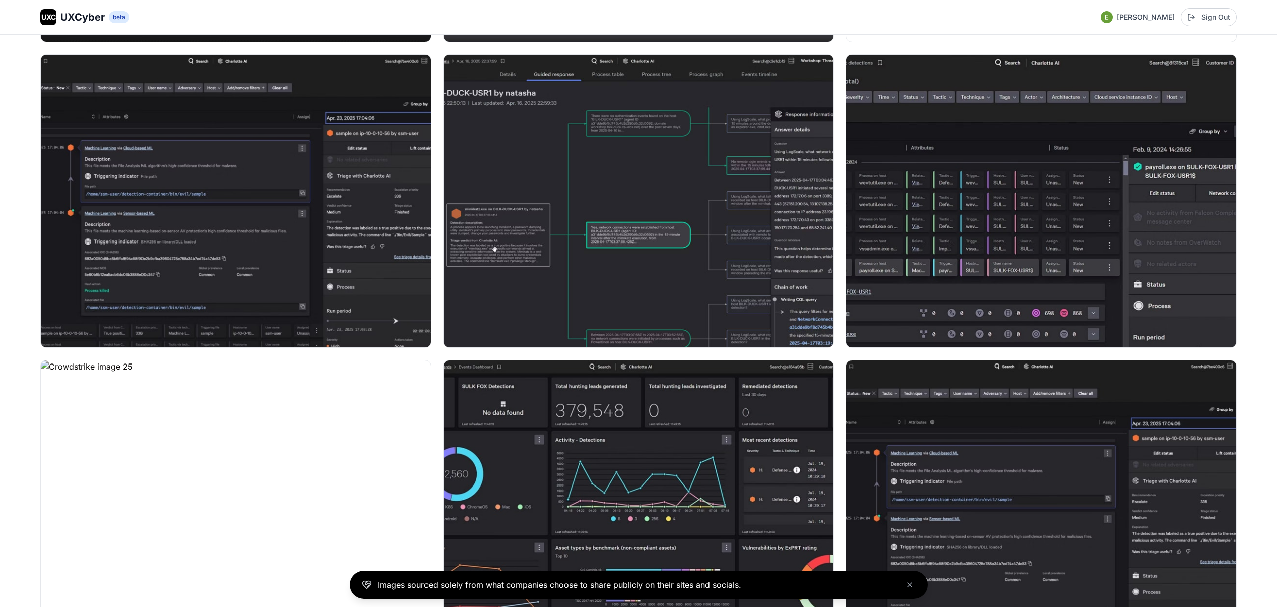
scroll to position [2287, 0]
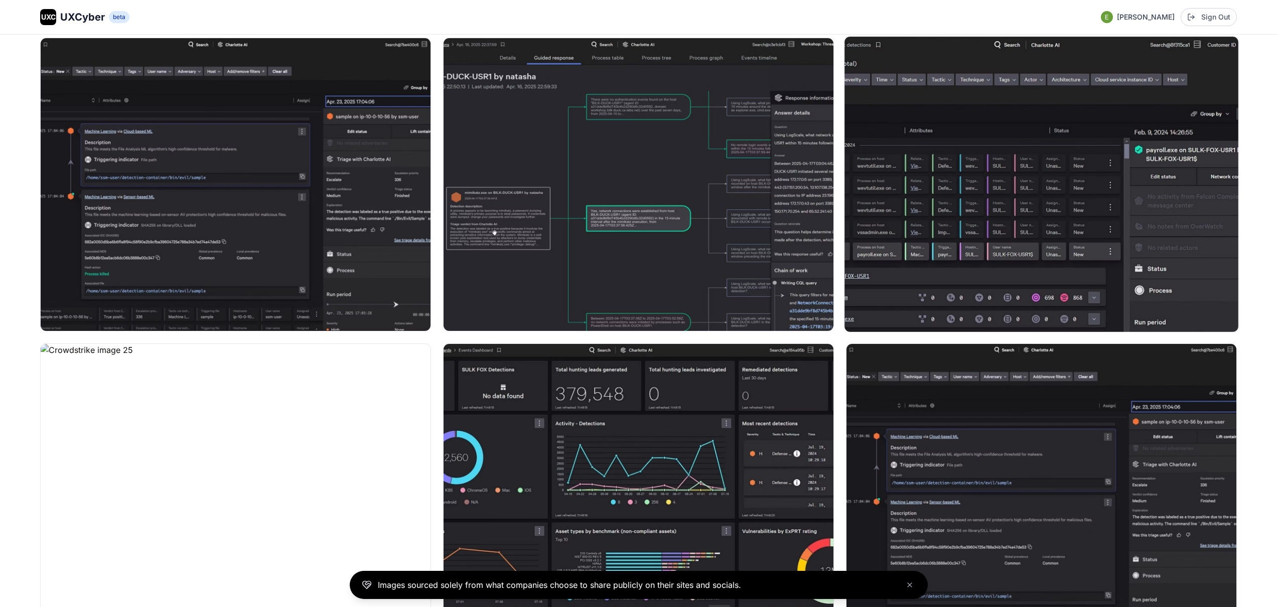
click at [965, 204] on img at bounding box center [1041, 184] width 394 height 295
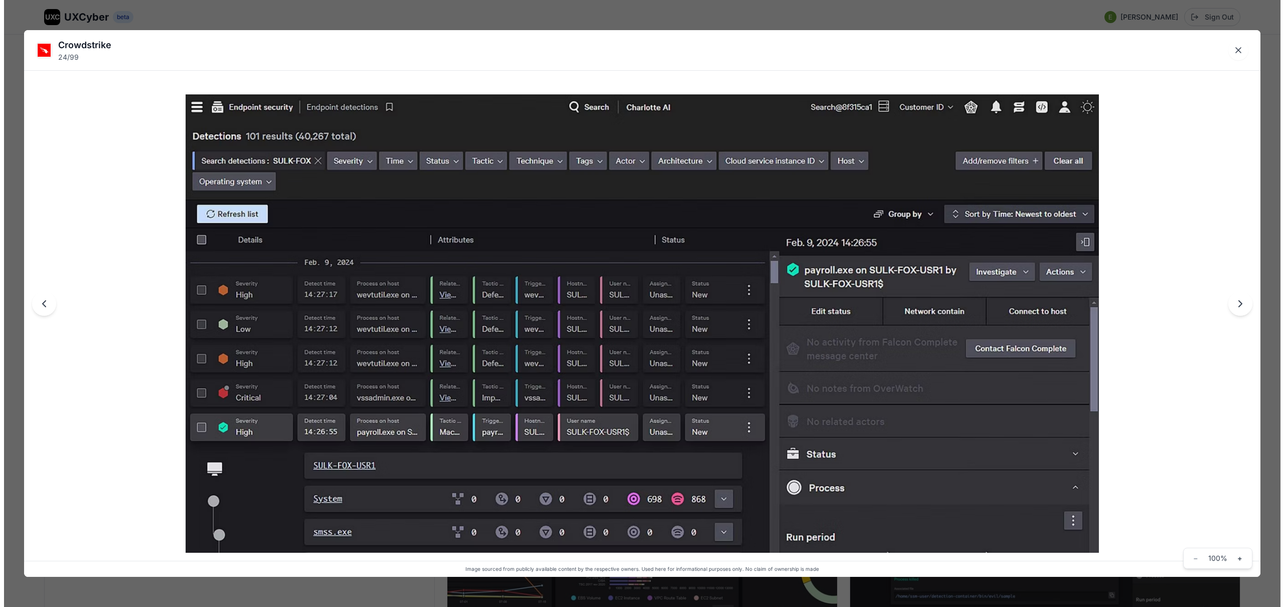
scroll to position [2298, 0]
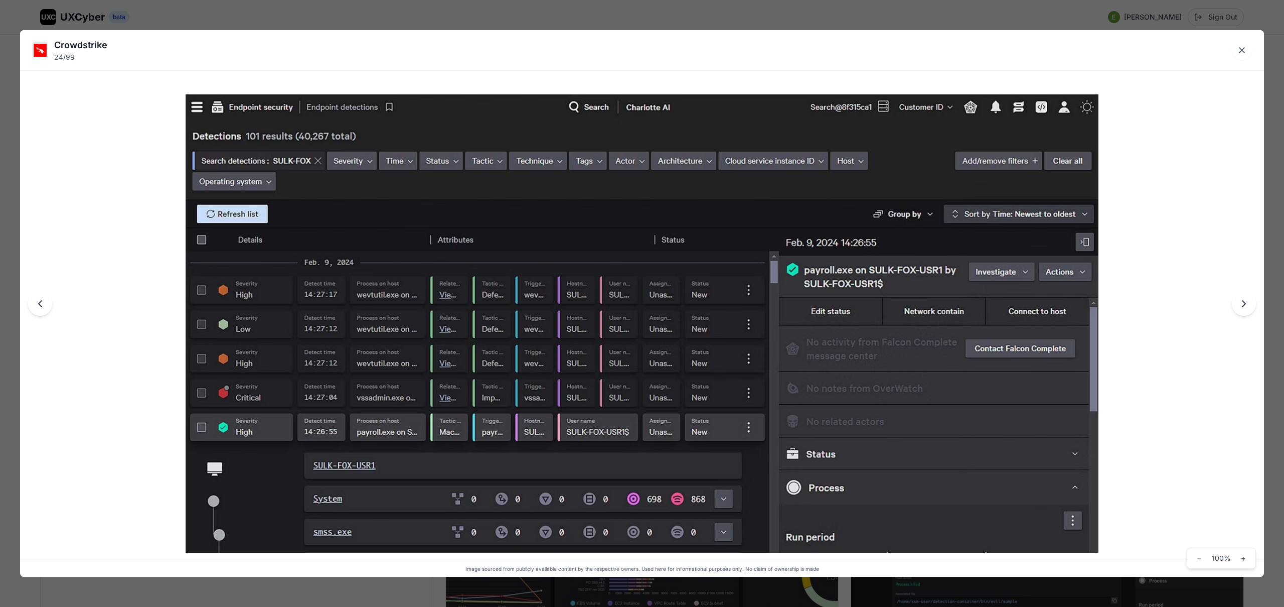
click at [585, 21] on div "Crowdstrike 24 / 99 Image sourced from publicly available content by the respec…" at bounding box center [642, 303] width 1284 height 607
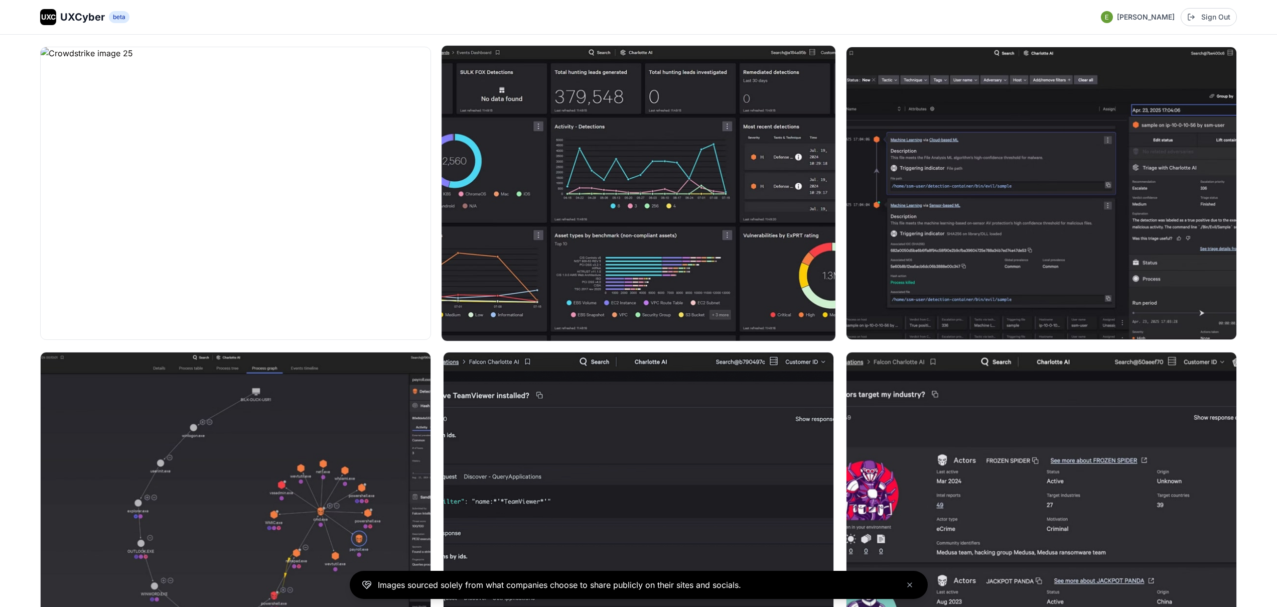
click at [590, 208] on img at bounding box center [639, 193] width 394 height 295
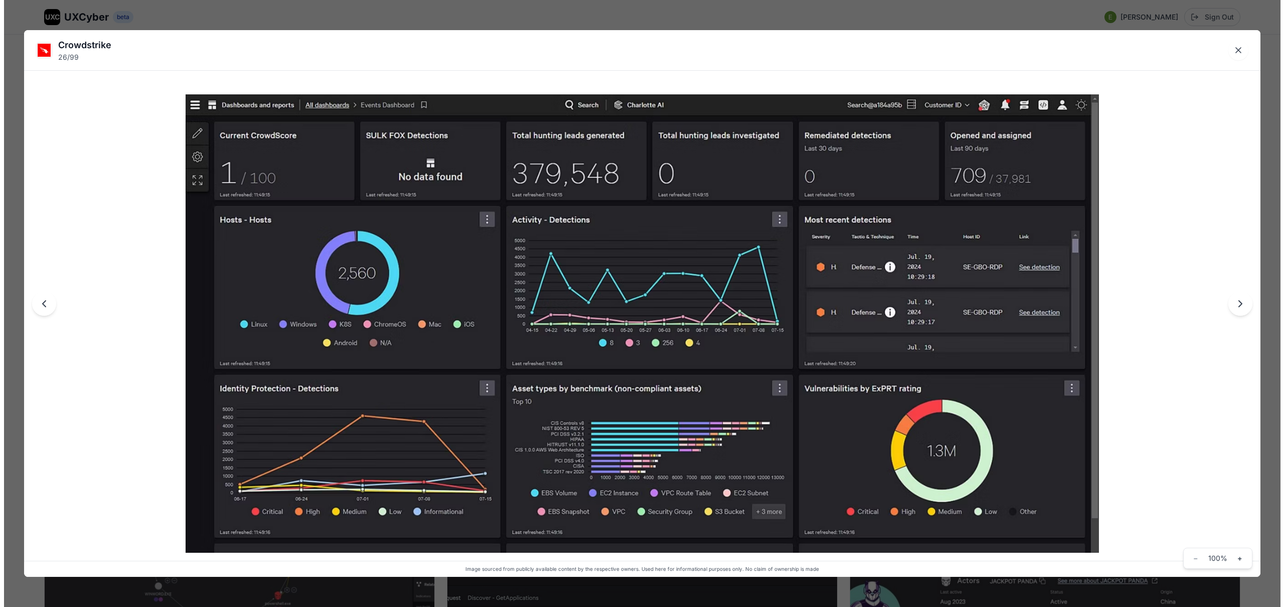
scroll to position [2597, 0]
